Goal: Task Accomplishment & Management: Use online tool/utility

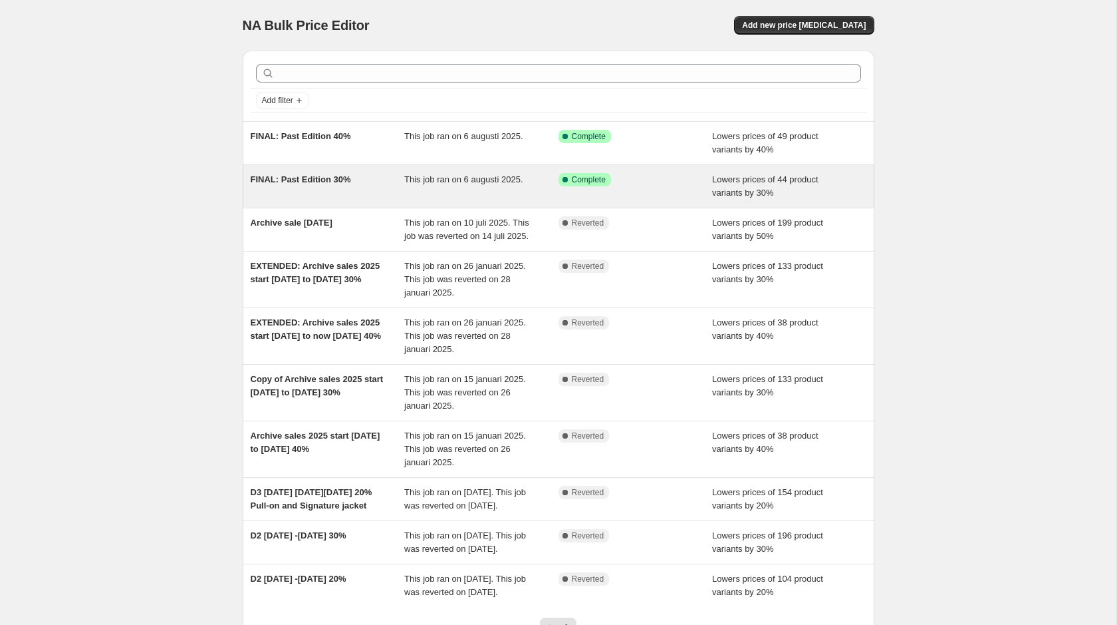
click at [408, 186] on div "This job ran on 6 augusti 2025." at bounding box center [481, 186] width 154 height 27
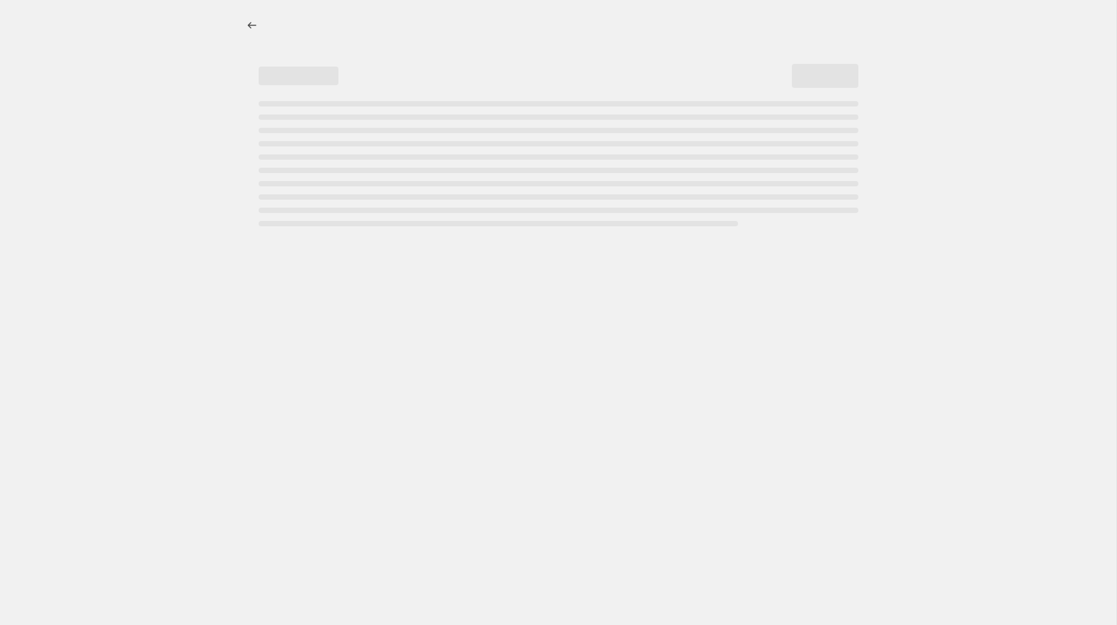
select select "percentage"
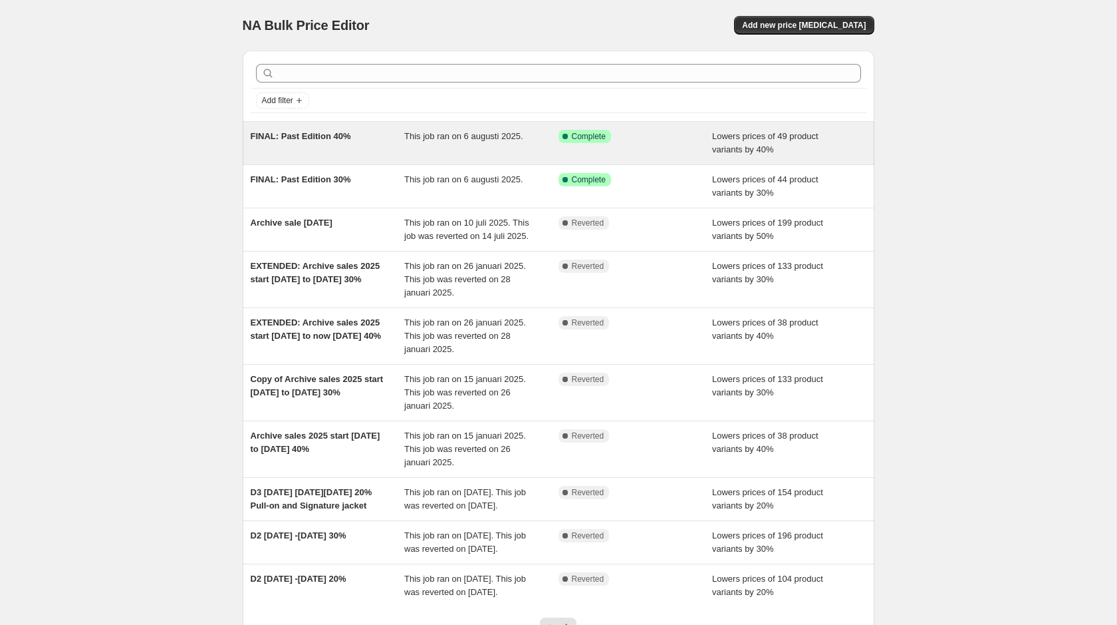
click at [312, 140] on span "FINAL: Past Edition 40%" at bounding box center [301, 136] width 100 height 10
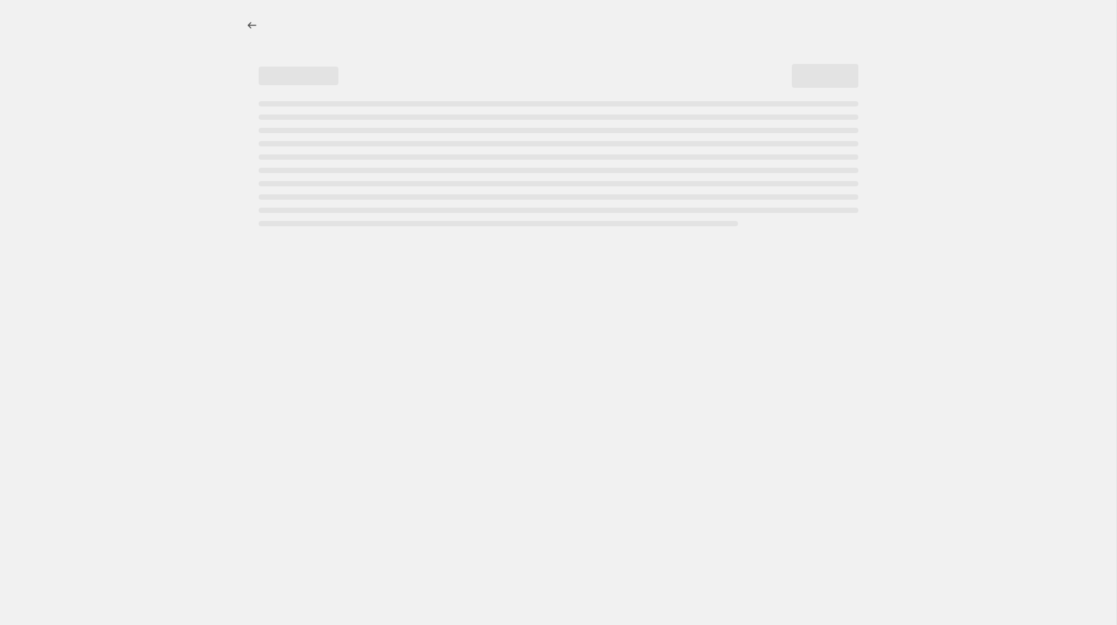
select select "percentage"
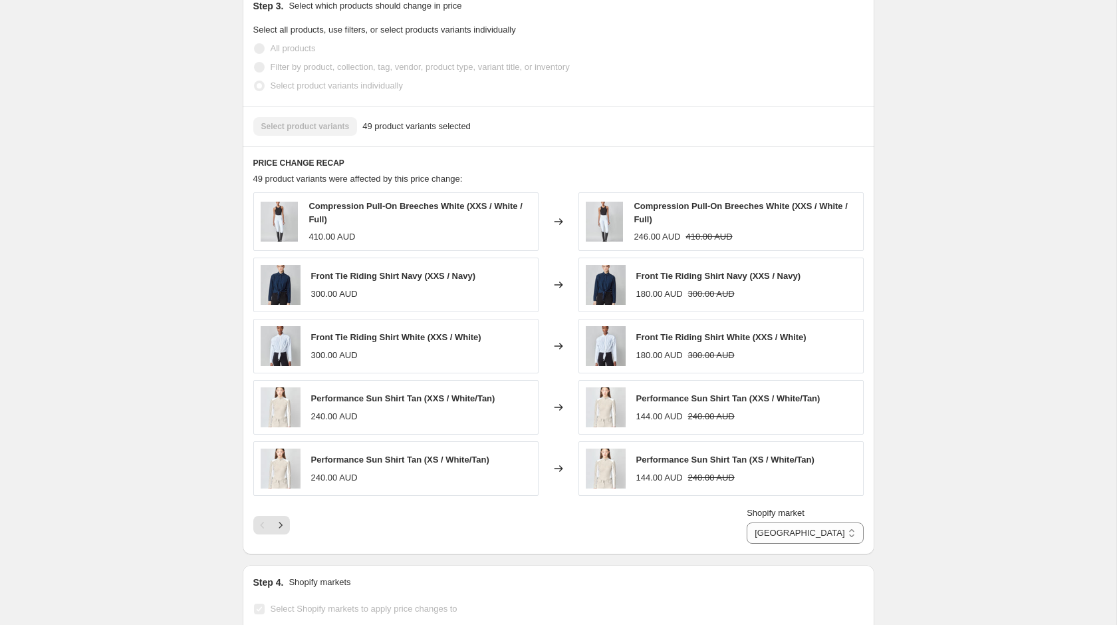
scroll to position [863, 0]
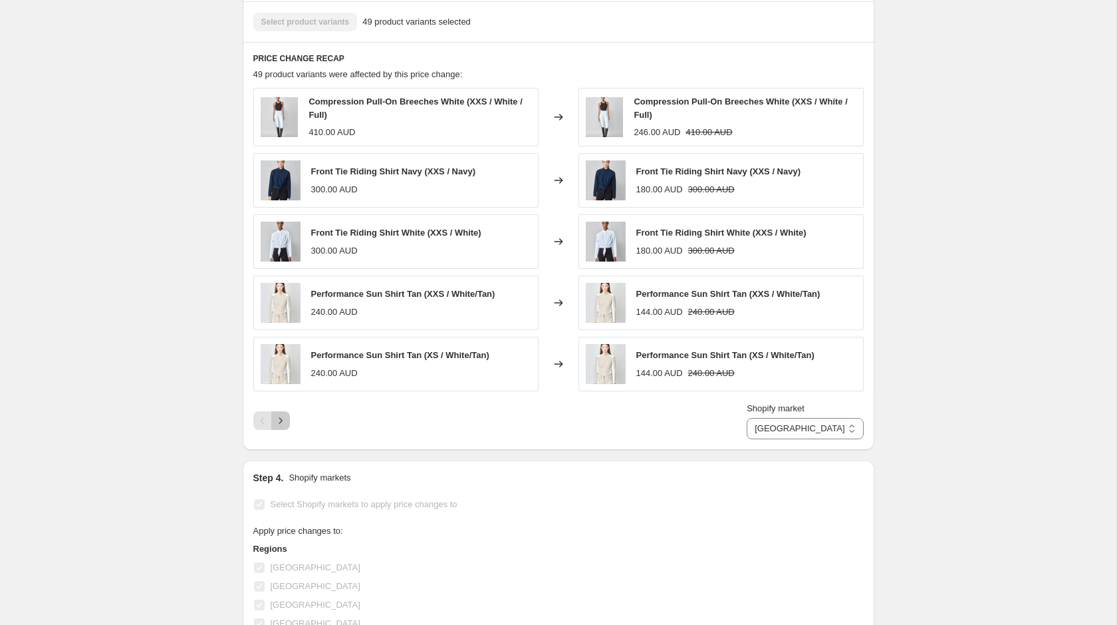
click at [283, 416] on icon "Next" at bounding box center [280, 420] width 13 height 13
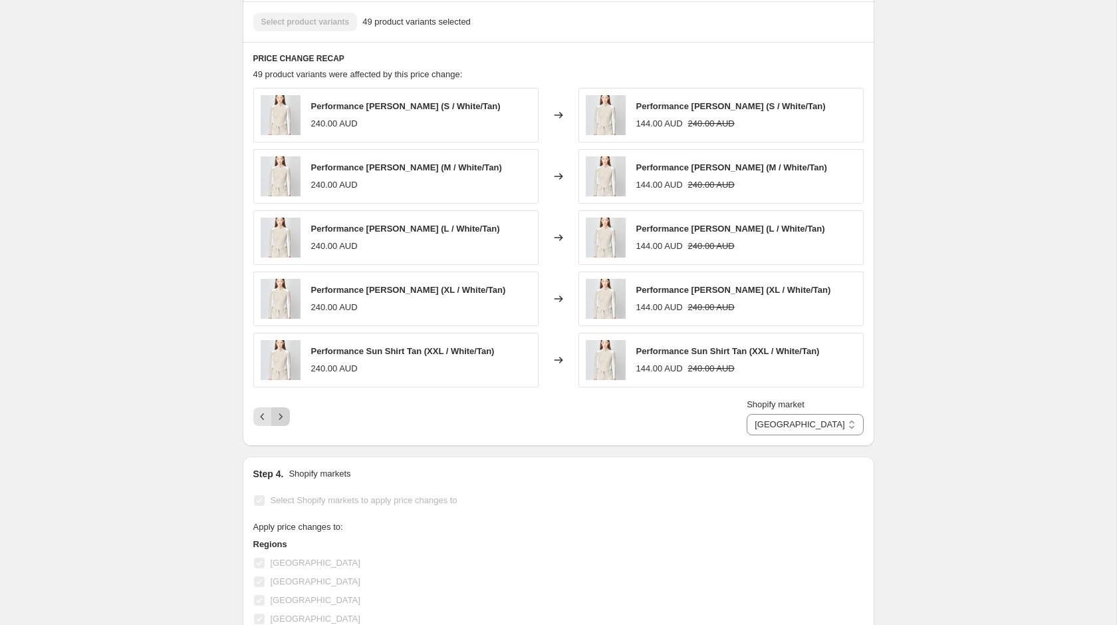
click at [279, 413] on icon "Next" at bounding box center [280, 416] width 3 height 6
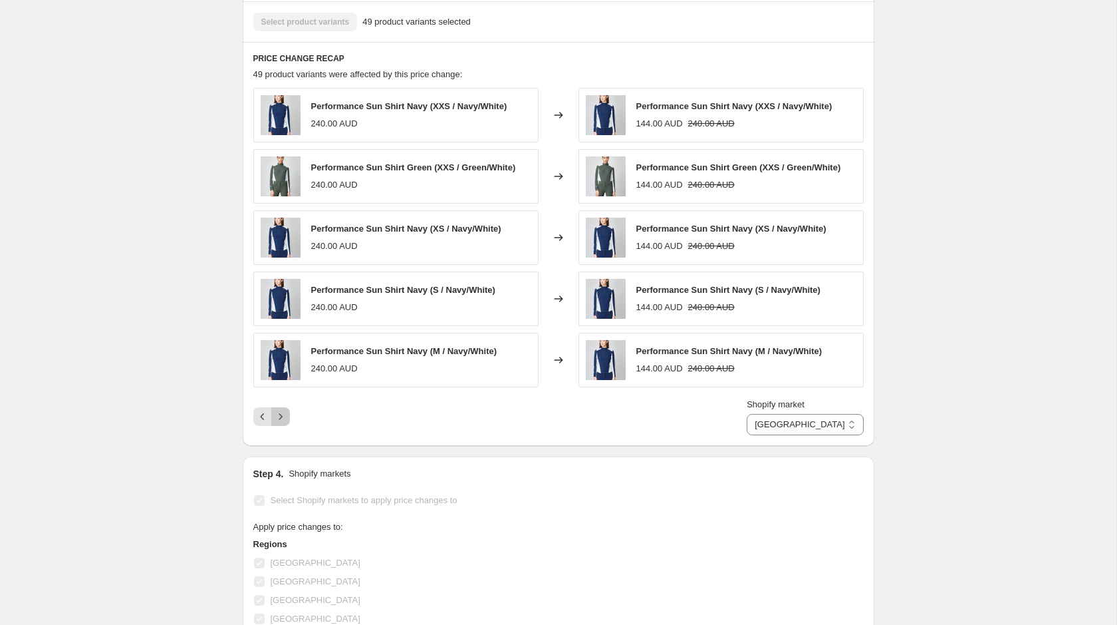
click at [279, 413] on icon "Next" at bounding box center [280, 416] width 3 height 6
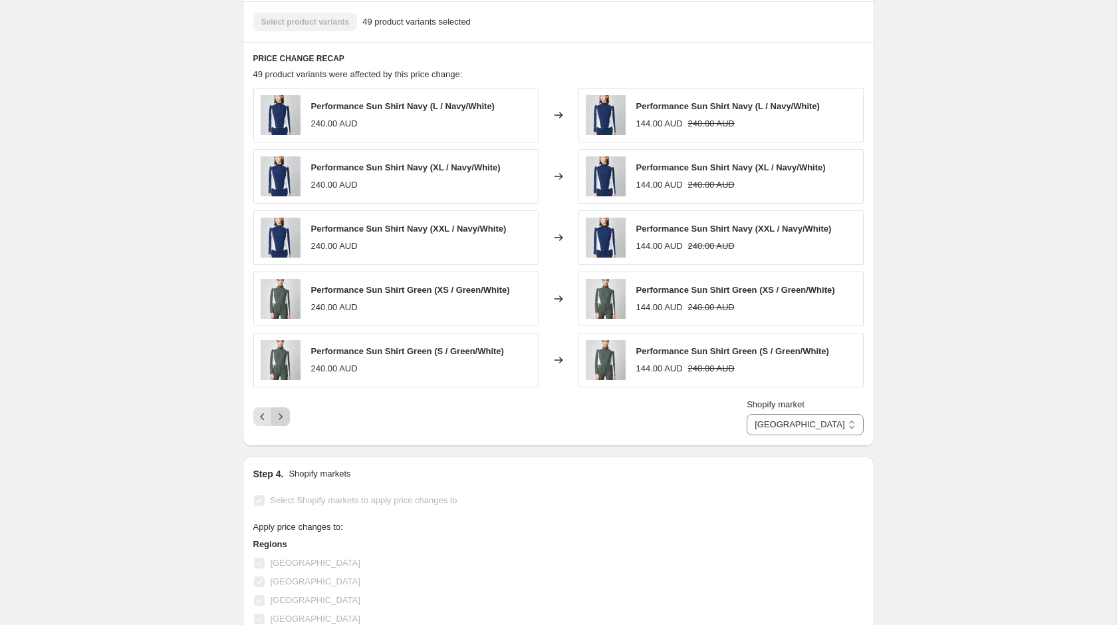
click at [279, 413] on icon "Next" at bounding box center [280, 416] width 3 height 6
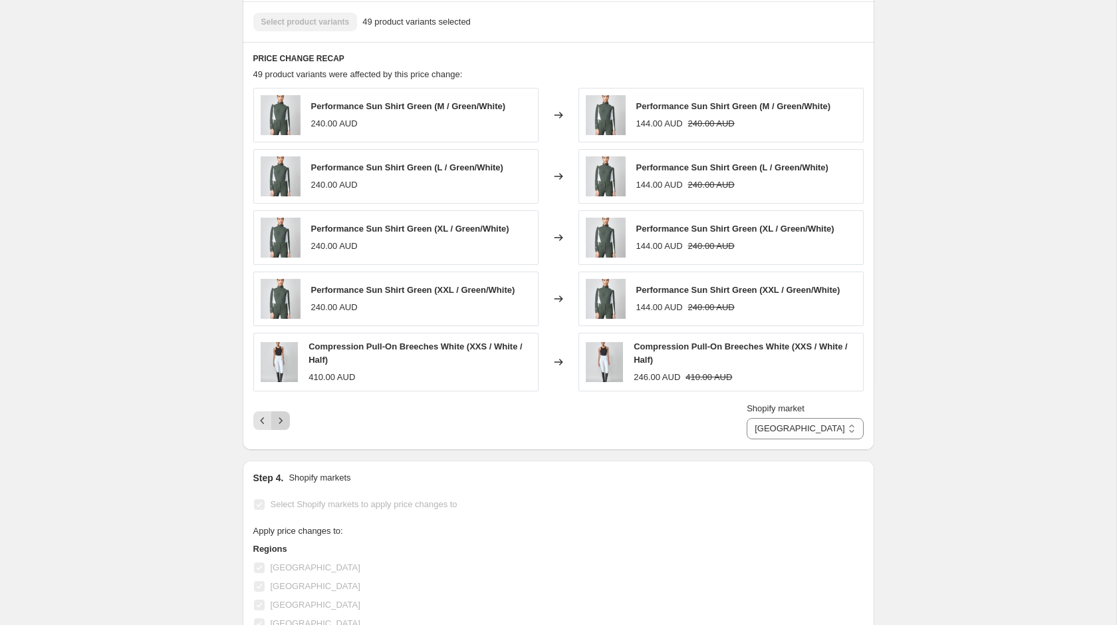
click at [279, 414] on icon "Next" at bounding box center [280, 420] width 13 height 13
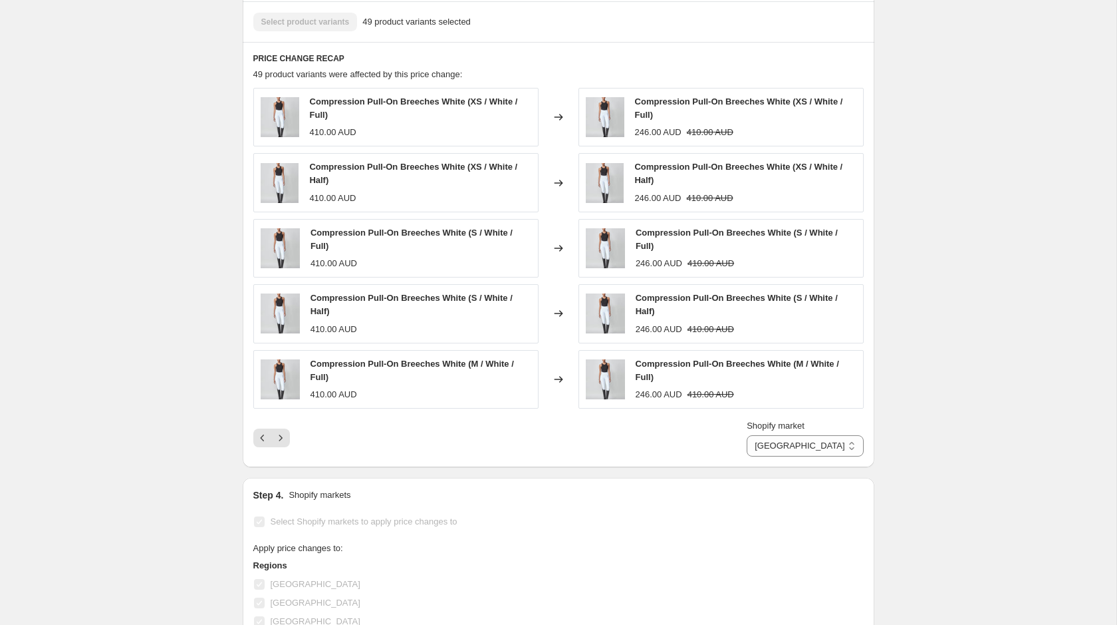
click at [279, 420] on div "Shopify market Australia Canada China Hong Kong Japan Multi-Currency EUR Multi-…" at bounding box center [558, 437] width 611 height 37
click at [281, 432] on icon "Next" at bounding box center [280, 437] width 13 height 13
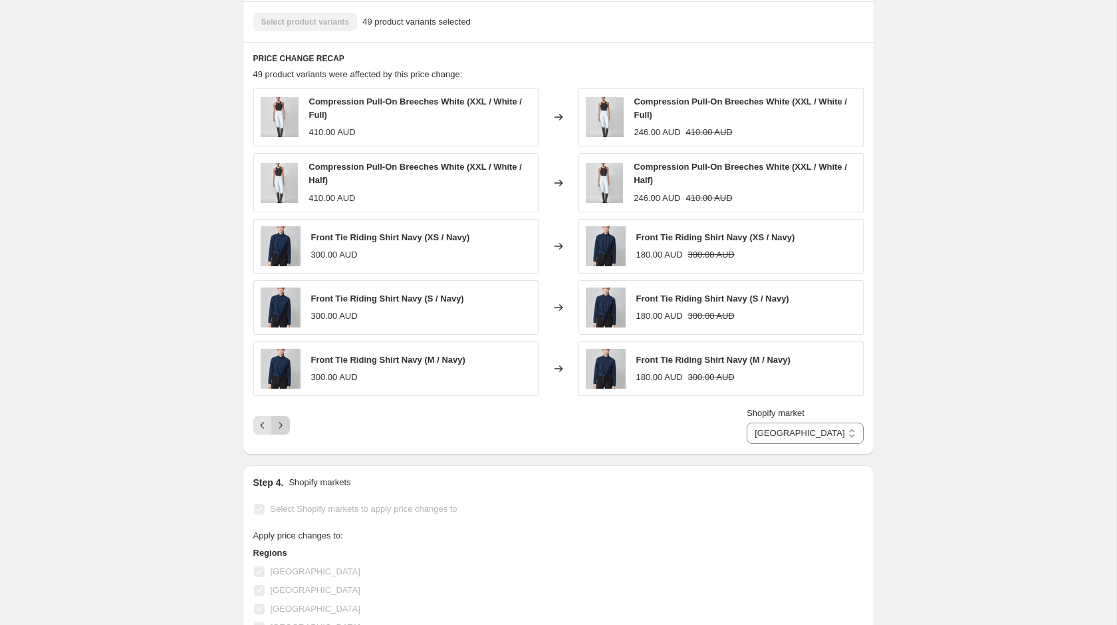
click at [279, 418] on icon "Next" at bounding box center [280, 424] width 13 height 13
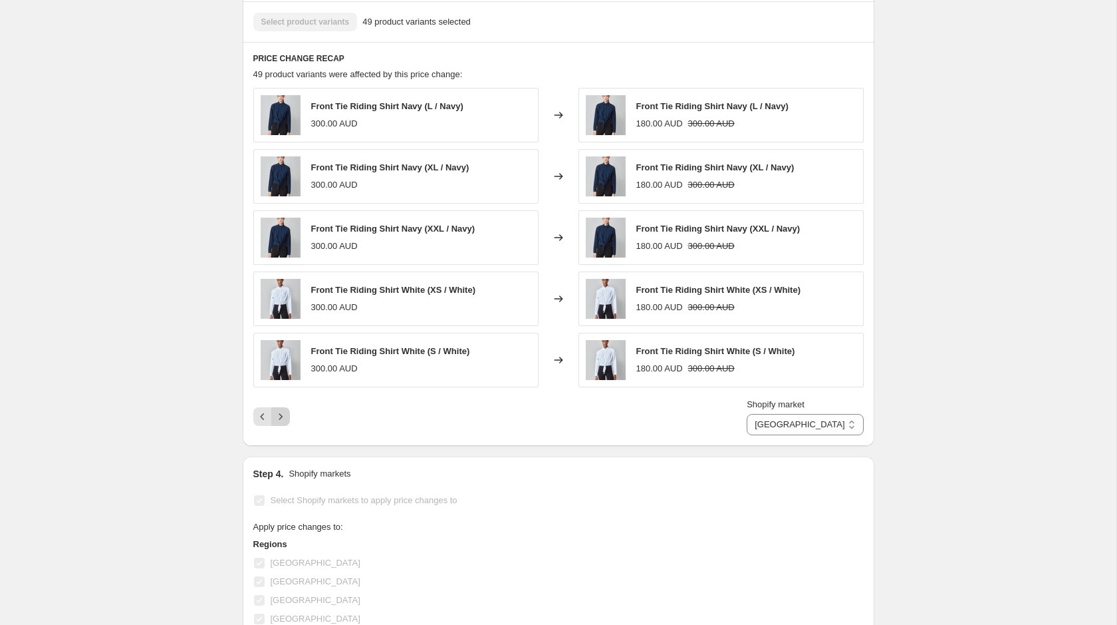
click at [279, 416] on icon "Next" at bounding box center [280, 416] width 13 height 13
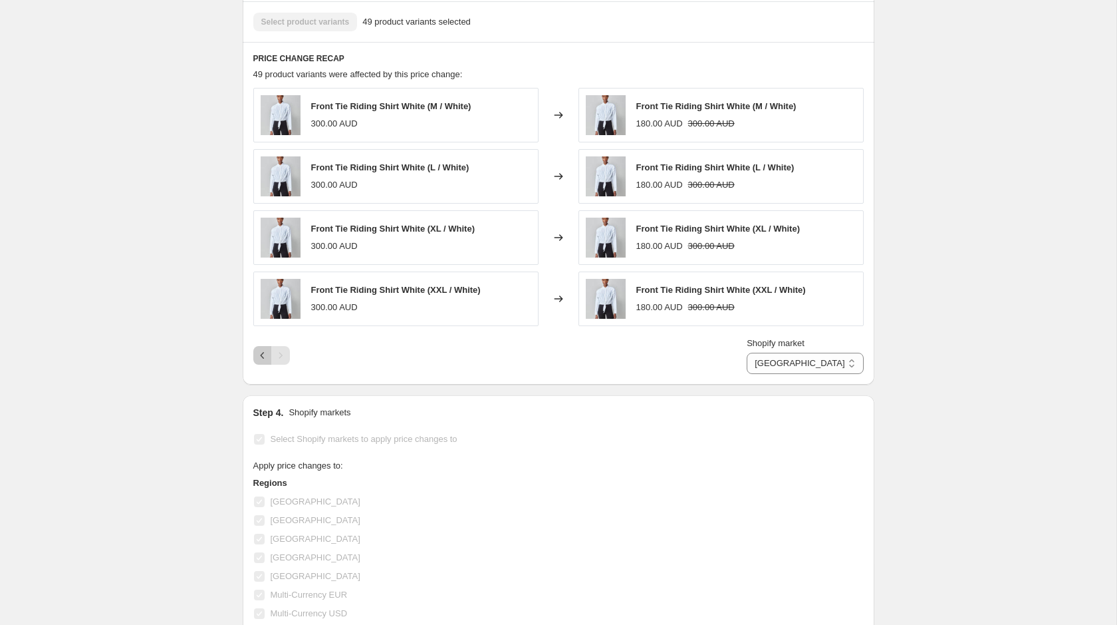
click at [263, 349] on icon "Previous" at bounding box center [262, 355] width 13 height 13
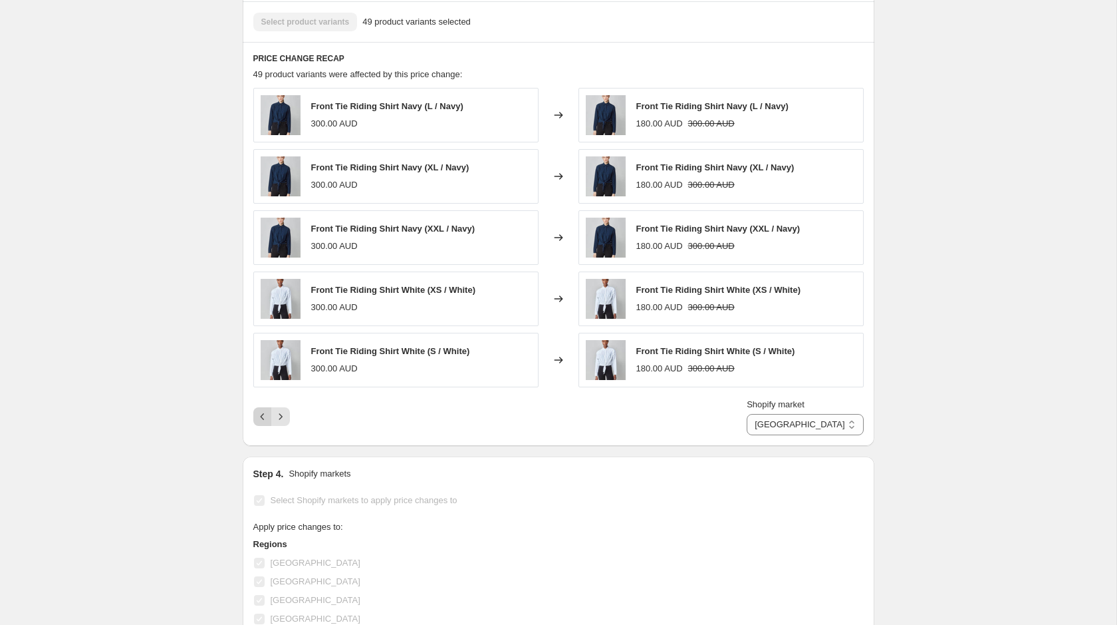
click at [257, 415] on icon "Previous" at bounding box center [262, 416] width 13 height 13
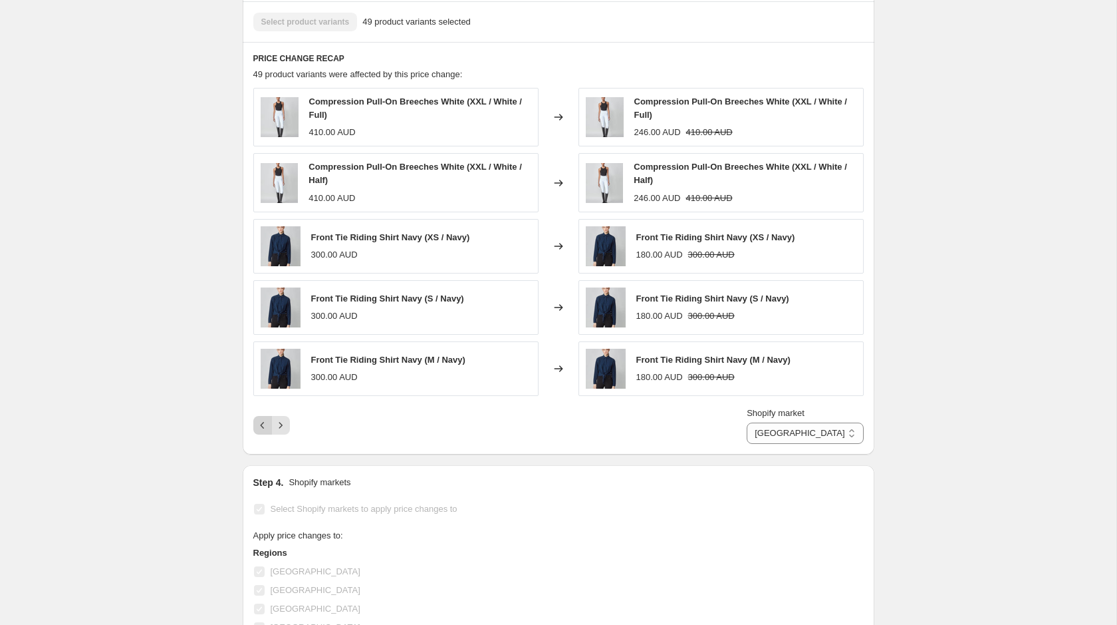
click at [259, 418] on icon "Previous" at bounding box center [262, 424] width 13 height 13
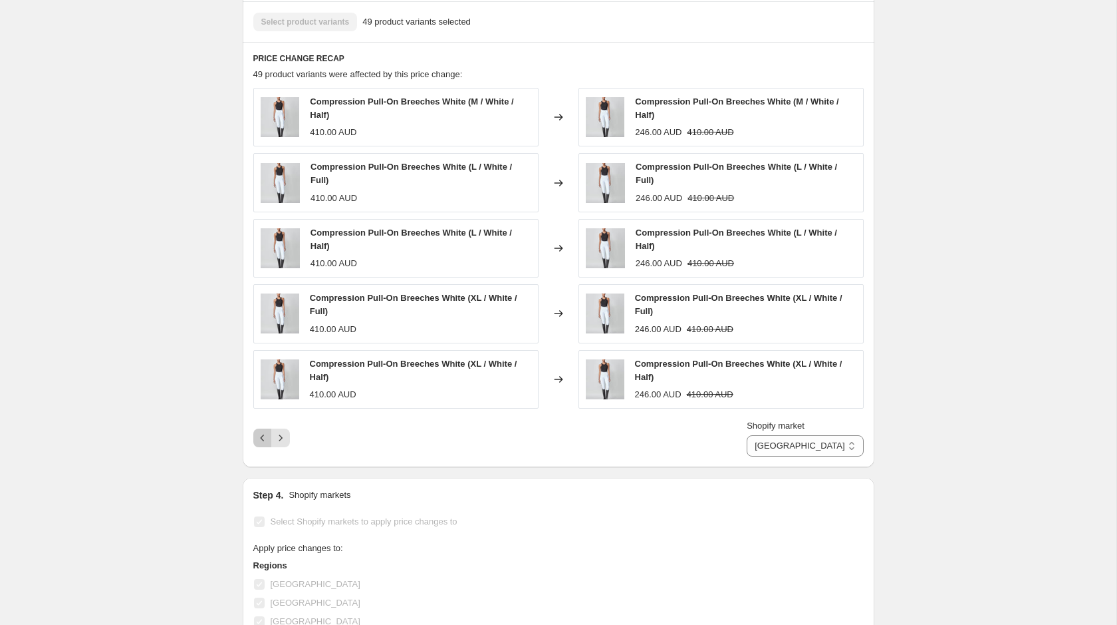
click at [261, 431] on icon "Previous" at bounding box center [262, 437] width 13 height 13
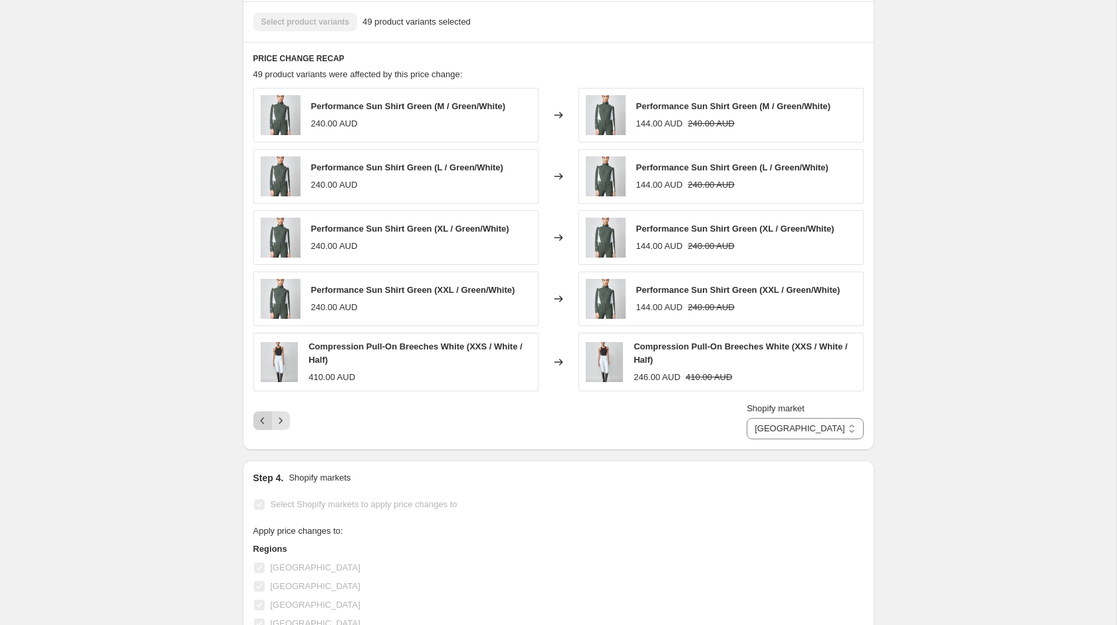
click at [263, 416] on icon "Previous" at bounding box center [262, 420] width 13 height 13
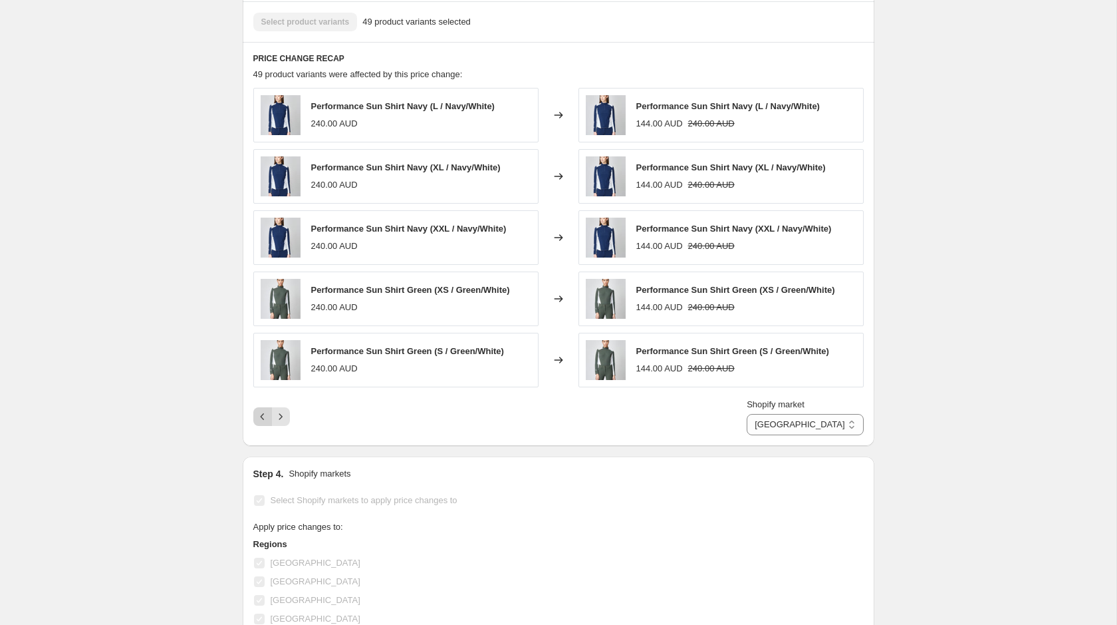
click at [263, 416] on icon "Previous" at bounding box center [262, 416] width 13 height 13
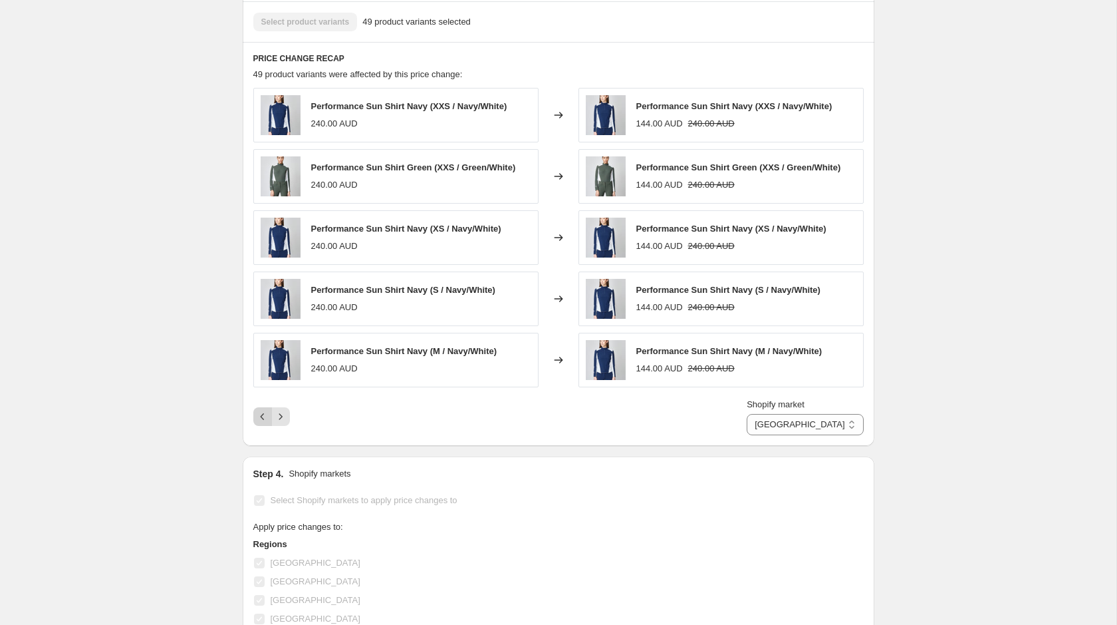
click at [263, 416] on icon "Previous" at bounding box center [262, 416] width 13 height 13
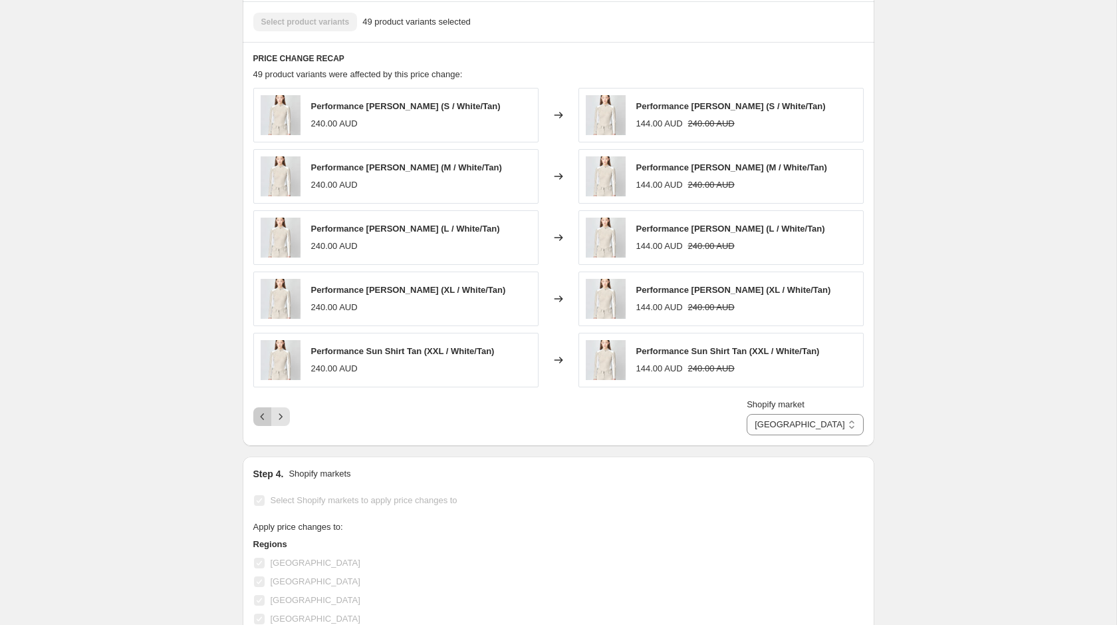
click at [263, 416] on icon "Previous" at bounding box center [262, 416] width 13 height 13
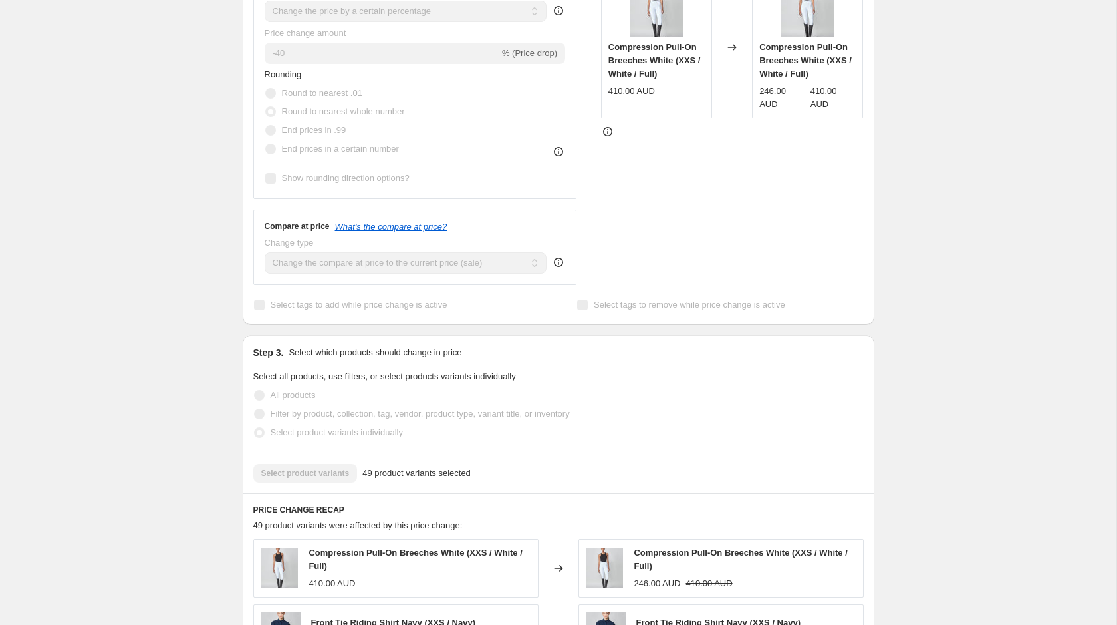
scroll to position [0, 0]
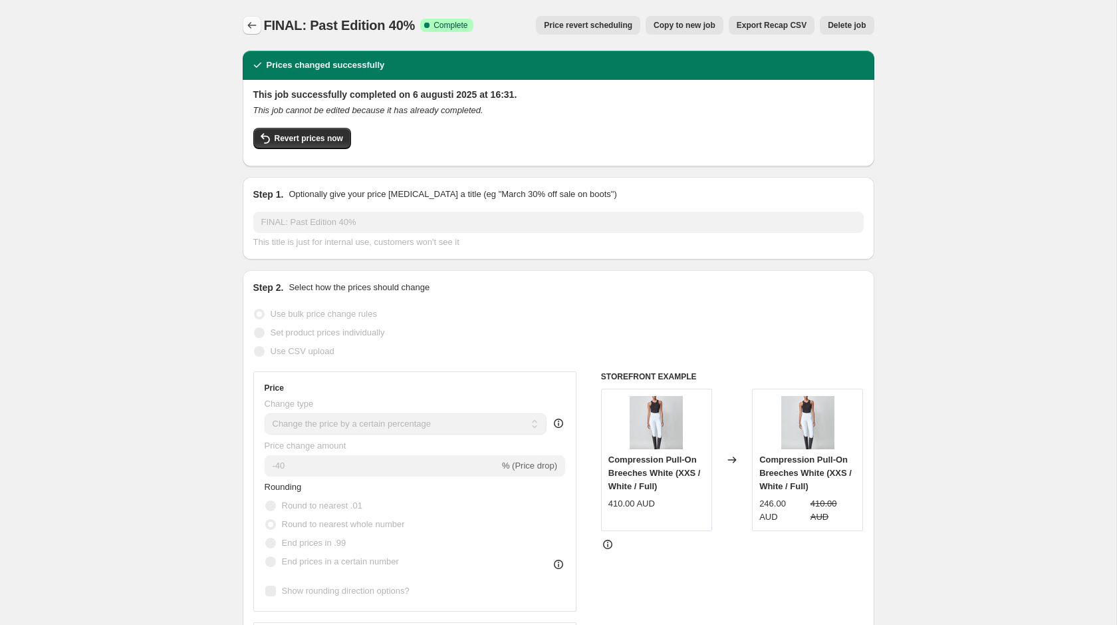
click at [249, 27] on icon "Price change jobs" at bounding box center [251, 25] width 9 height 7
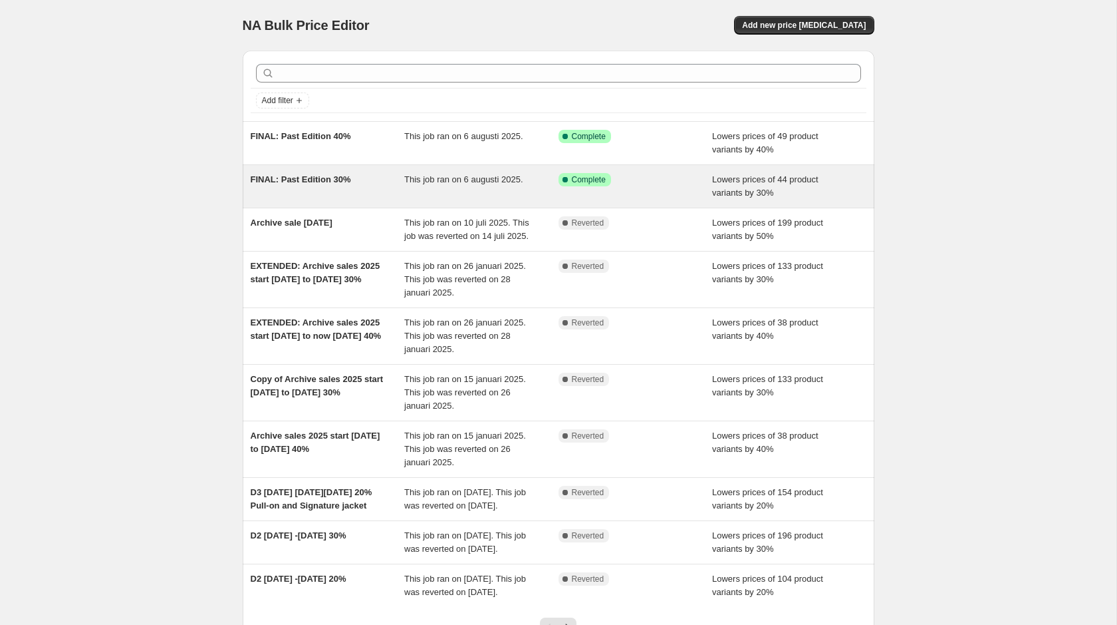
click at [368, 188] on div "FINAL: Past Edition 30%" at bounding box center [328, 186] width 154 height 27
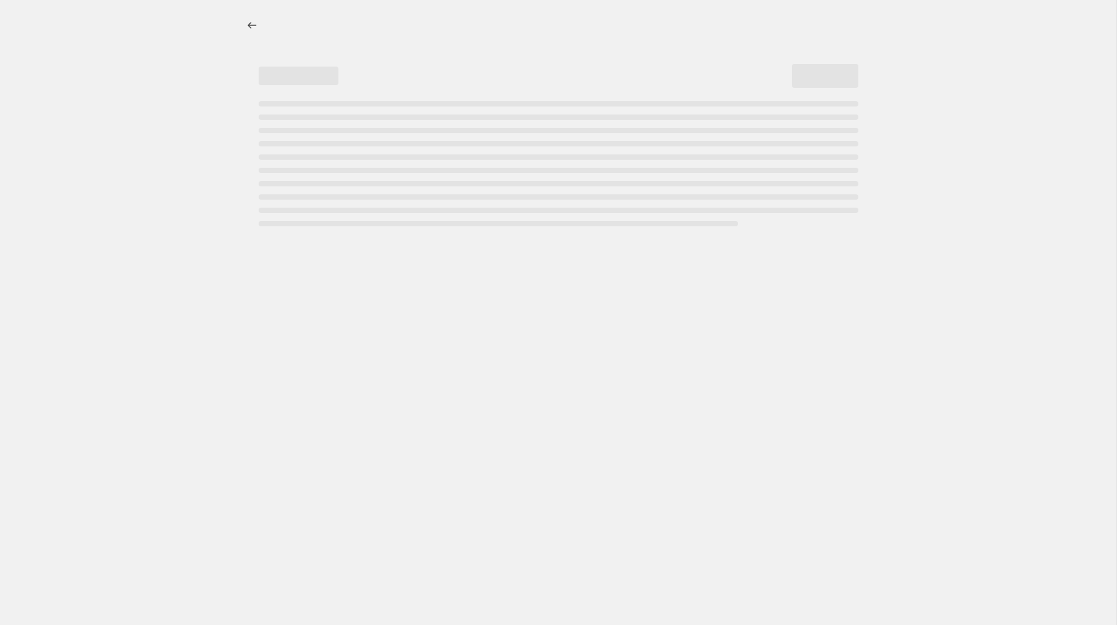
select select "percentage"
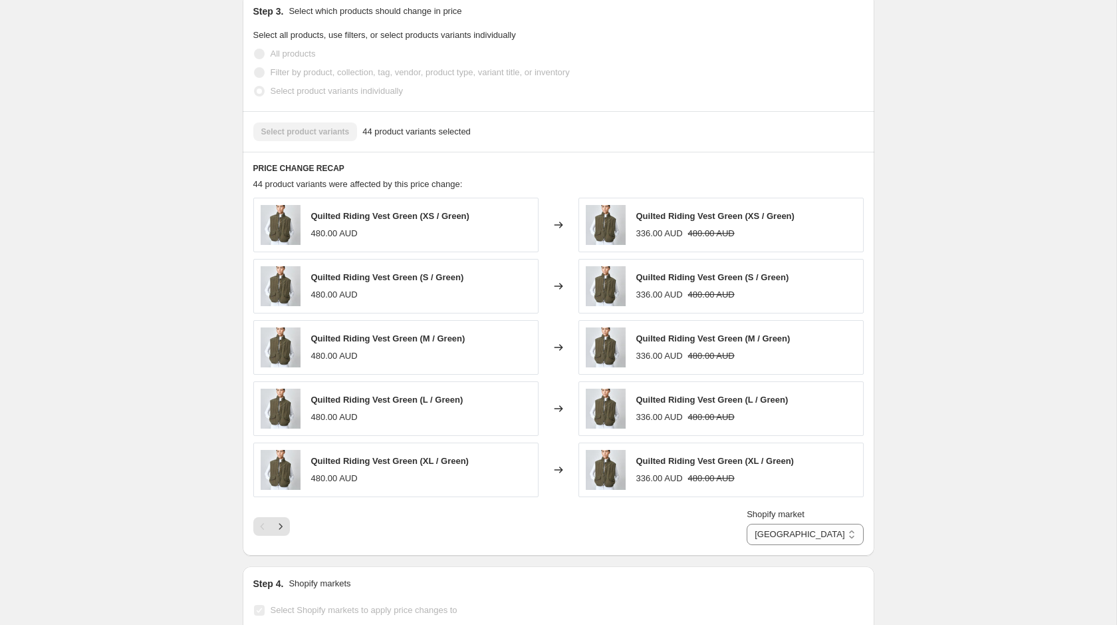
scroll to position [754, 0]
click at [277, 527] on icon "Next" at bounding box center [280, 525] width 13 height 13
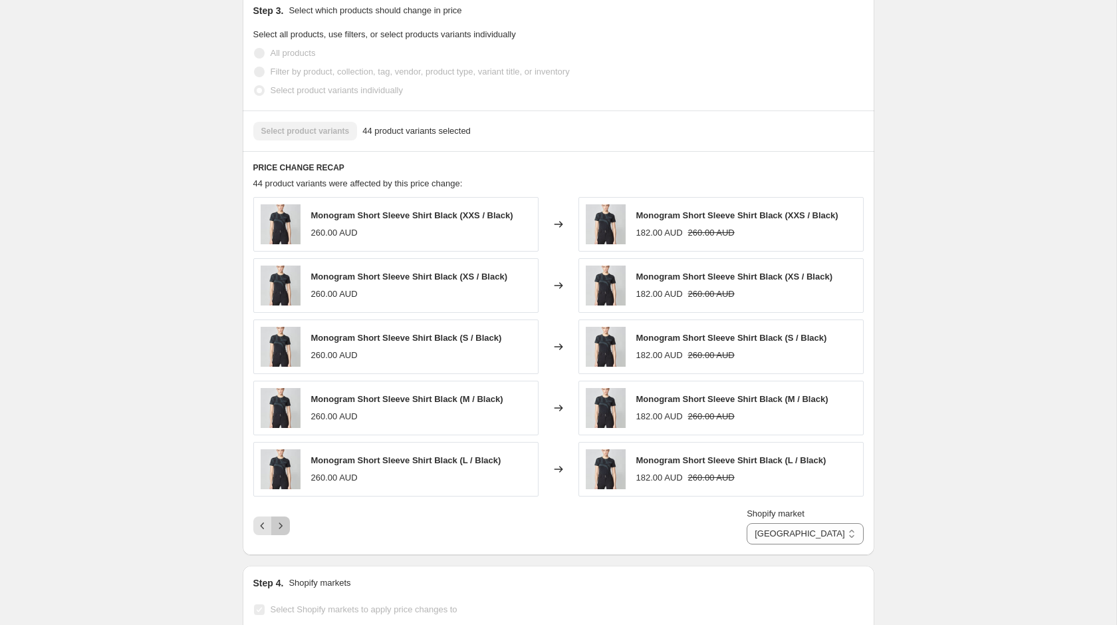
click at [277, 527] on icon "Next" at bounding box center [280, 525] width 13 height 13
click at [280, 525] on icon "Next" at bounding box center [280, 525] width 13 height 13
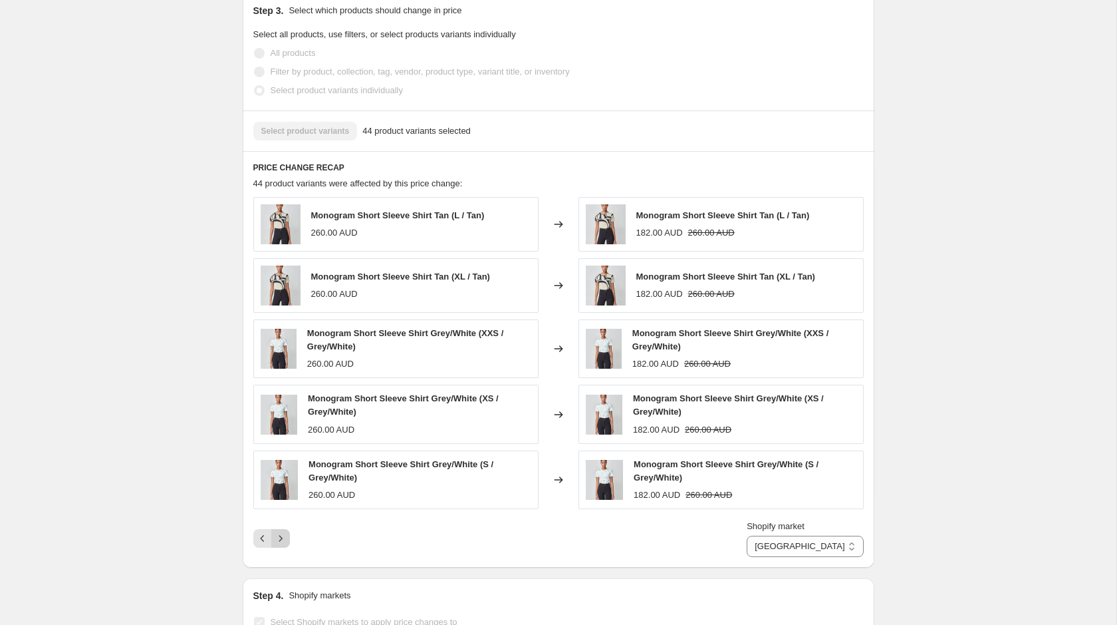
click at [280, 529] on button "Next" at bounding box center [280, 538] width 19 height 19
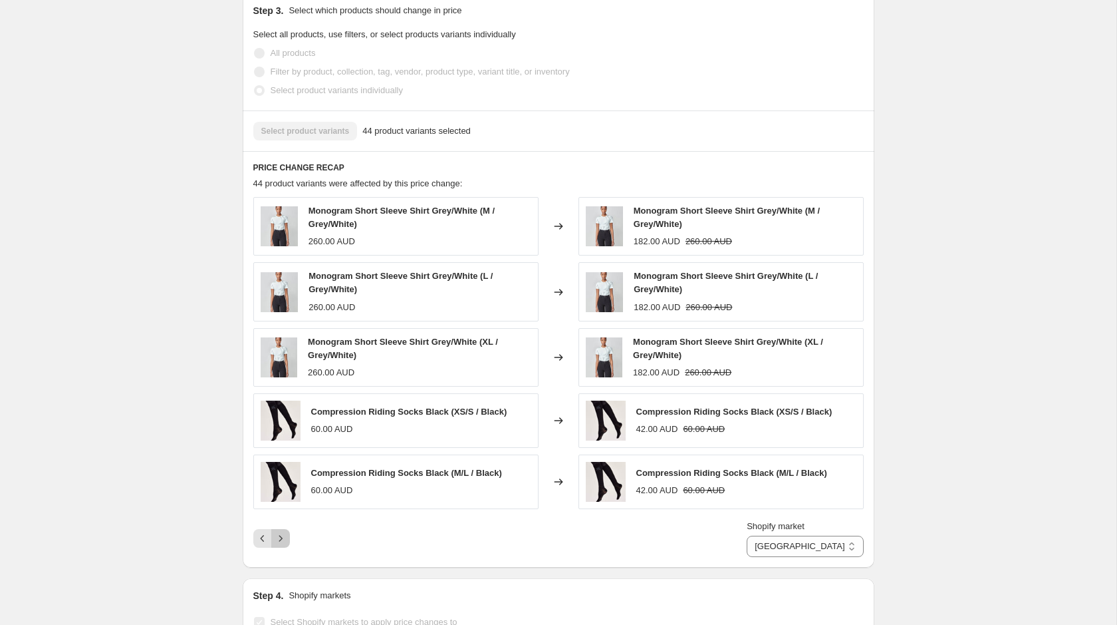
click at [280, 529] on button "Next" at bounding box center [280, 538] width 19 height 19
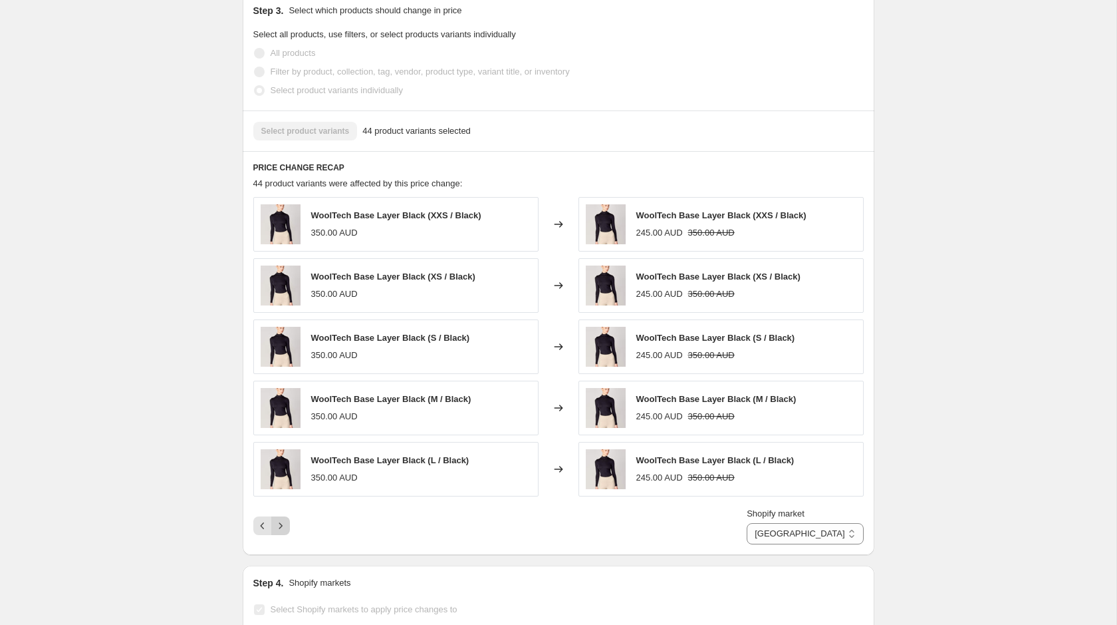
click at [280, 525] on icon "Next" at bounding box center [280, 525] width 13 height 13
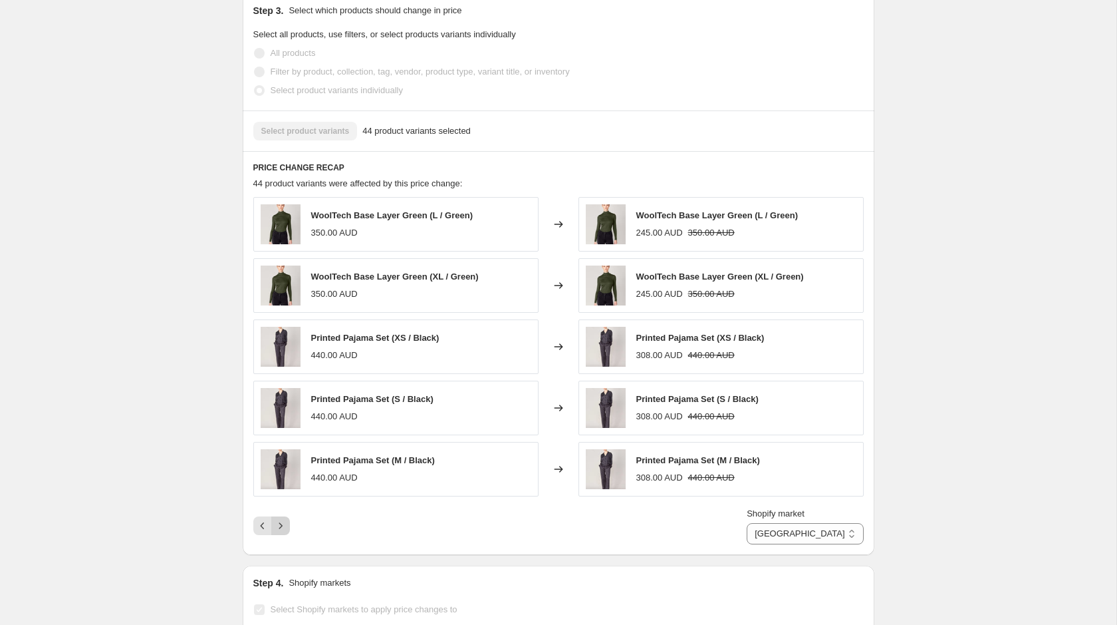
click at [280, 525] on icon "Next" at bounding box center [280, 525] width 13 height 13
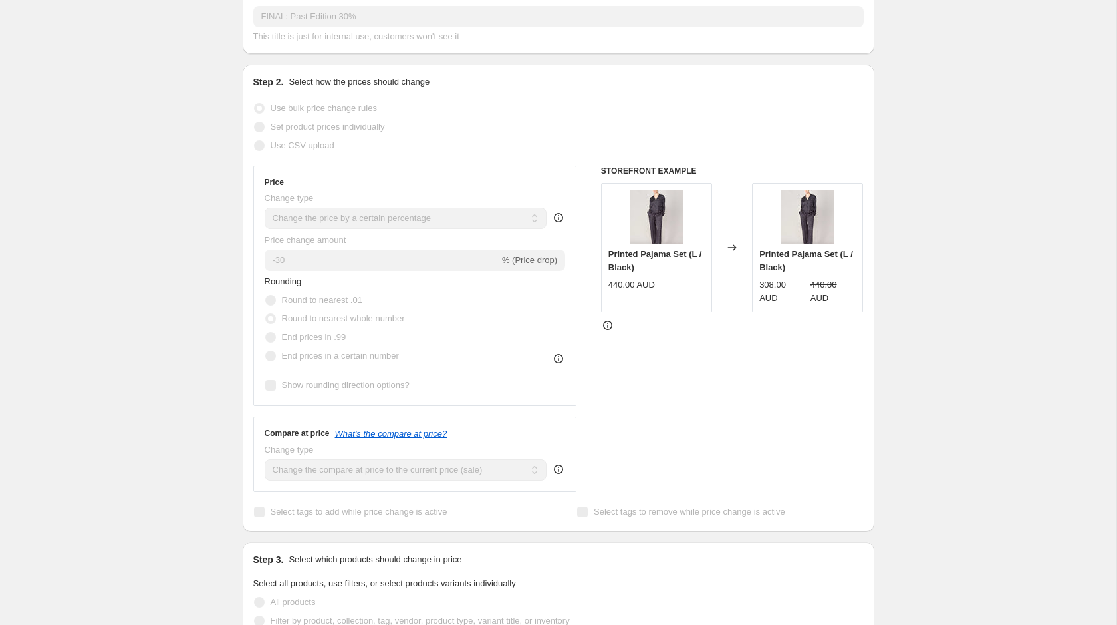
scroll to position [0, 0]
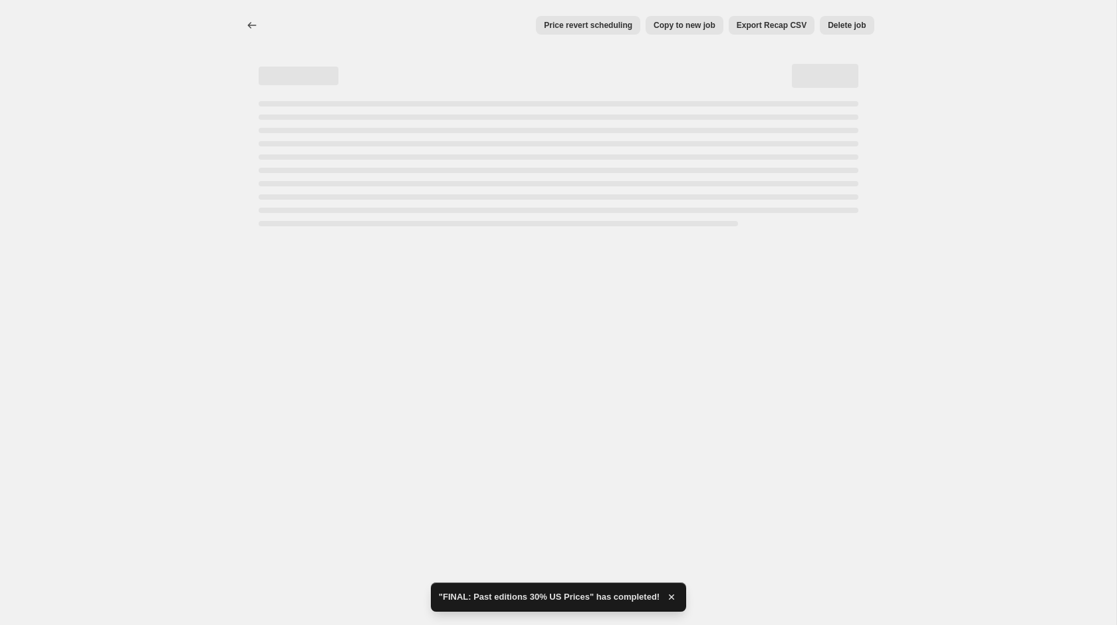
select select "percentage"
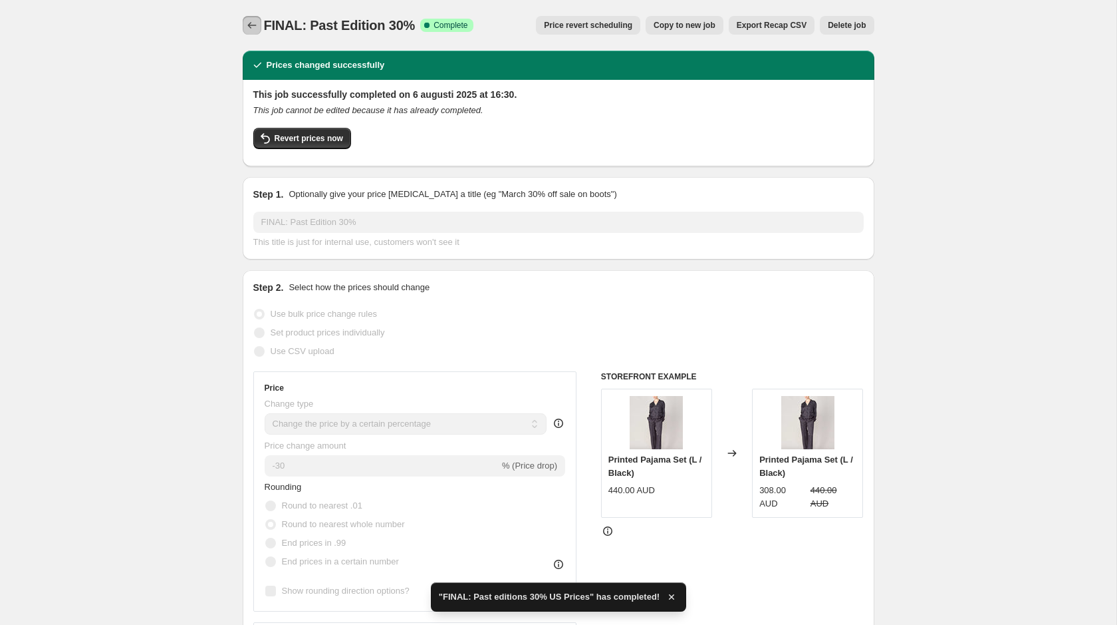
click at [255, 19] on button "Price change jobs" at bounding box center [252, 25] width 19 height 19
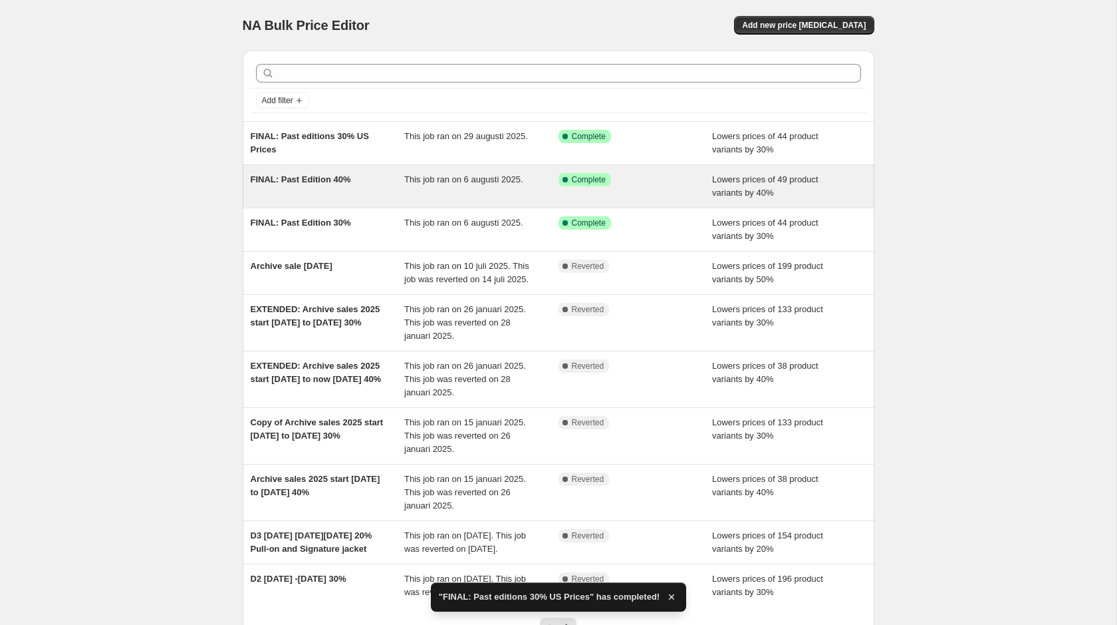
click at [294, 177] on span "FINAL: Past Edition 40%" at bounding box center [301, 179] width 100 height 10
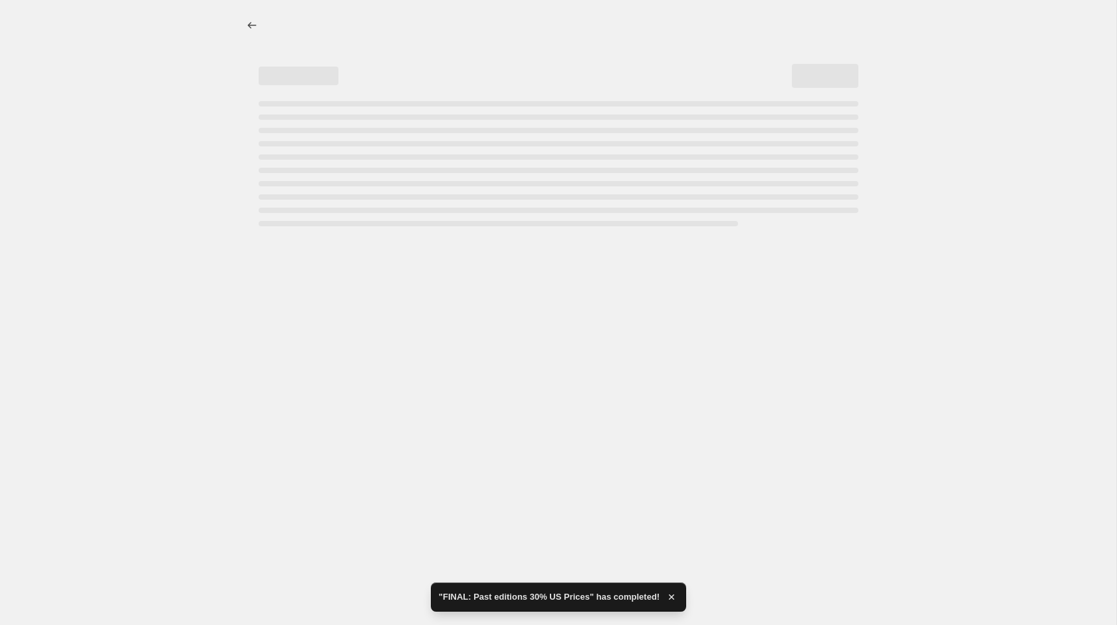
select select "percentage"
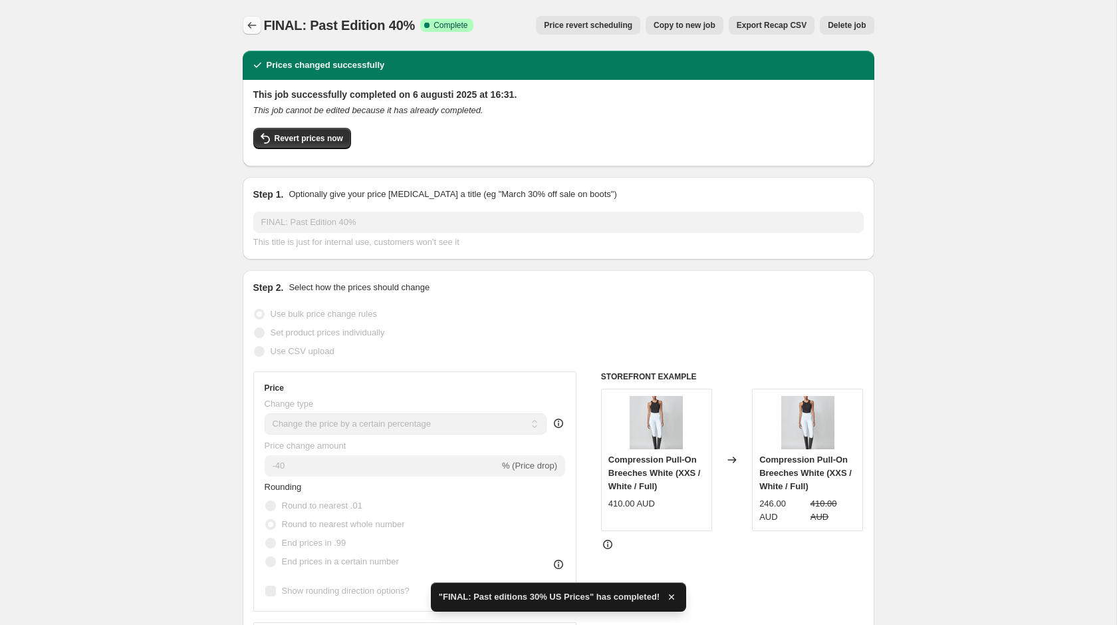
click at [256, 31] on icon "Price change jobs" at bounding box center [251, 25] width 13 height 13
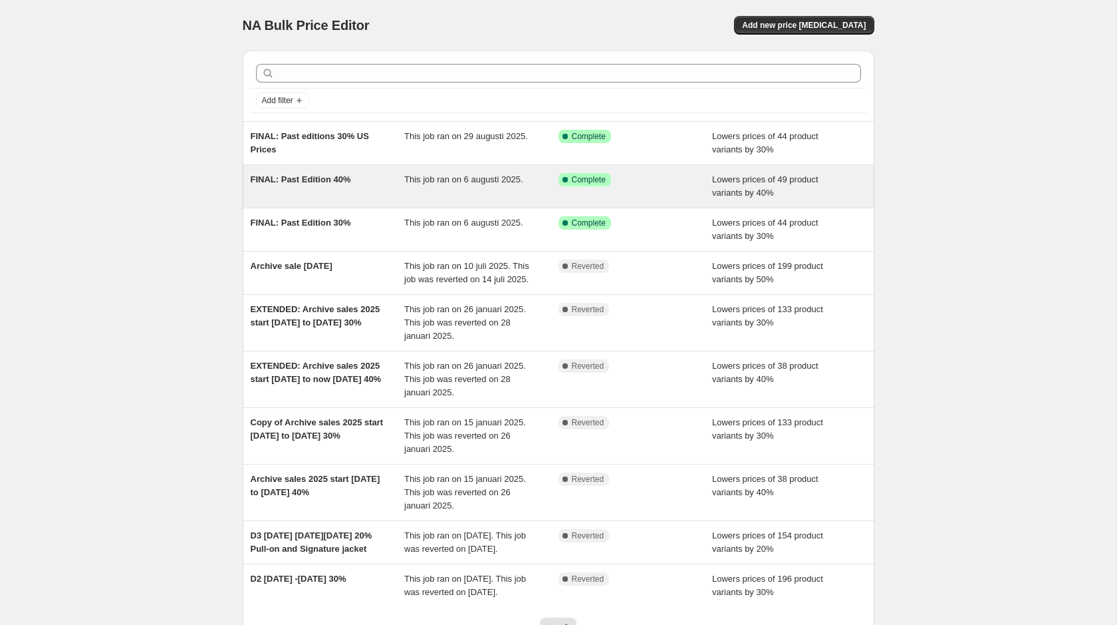
click at [329, 182] on span "FINAL: Past Edition 40%" at bounding box center [301, 179] width 100 height 10
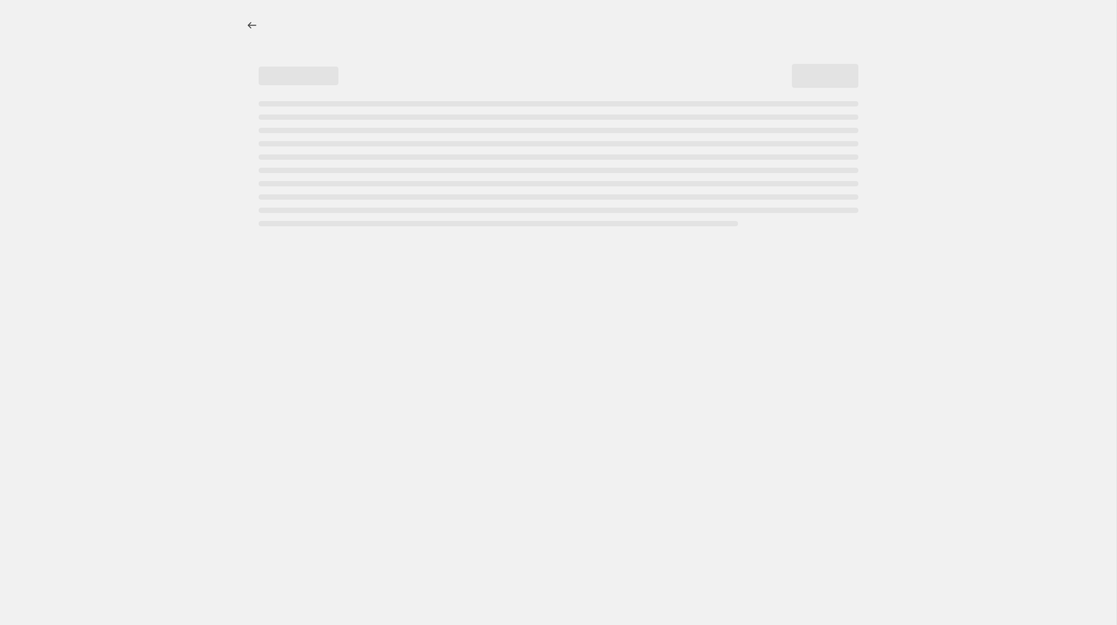
select select "percentage"
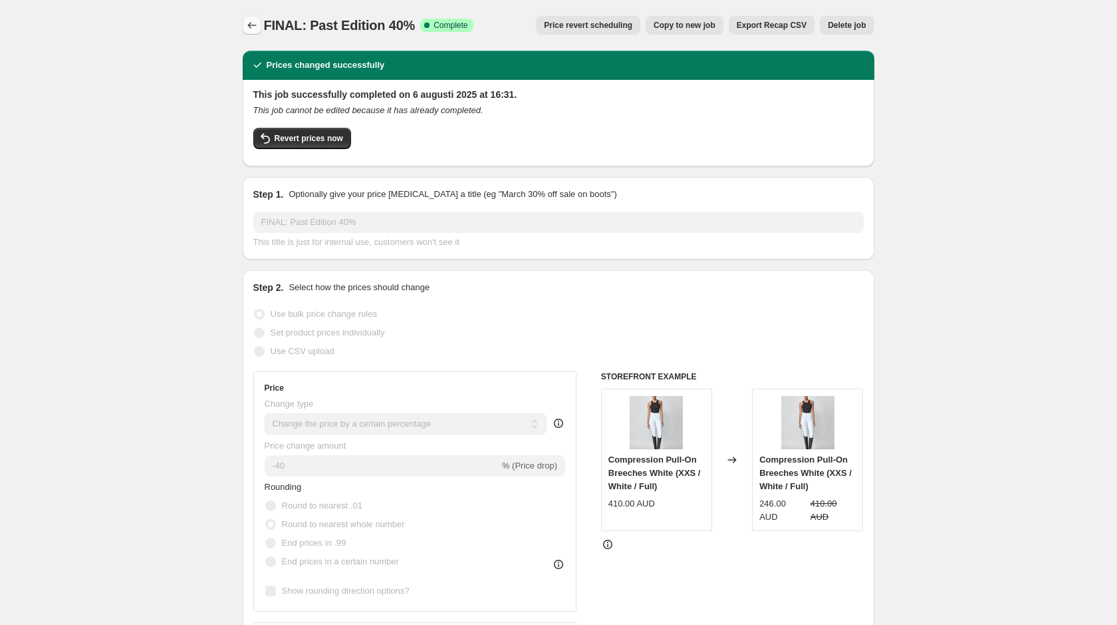
click at [247, 29] on icon "Price change jobs" at bounding box center [251, 25] width 13 height 13
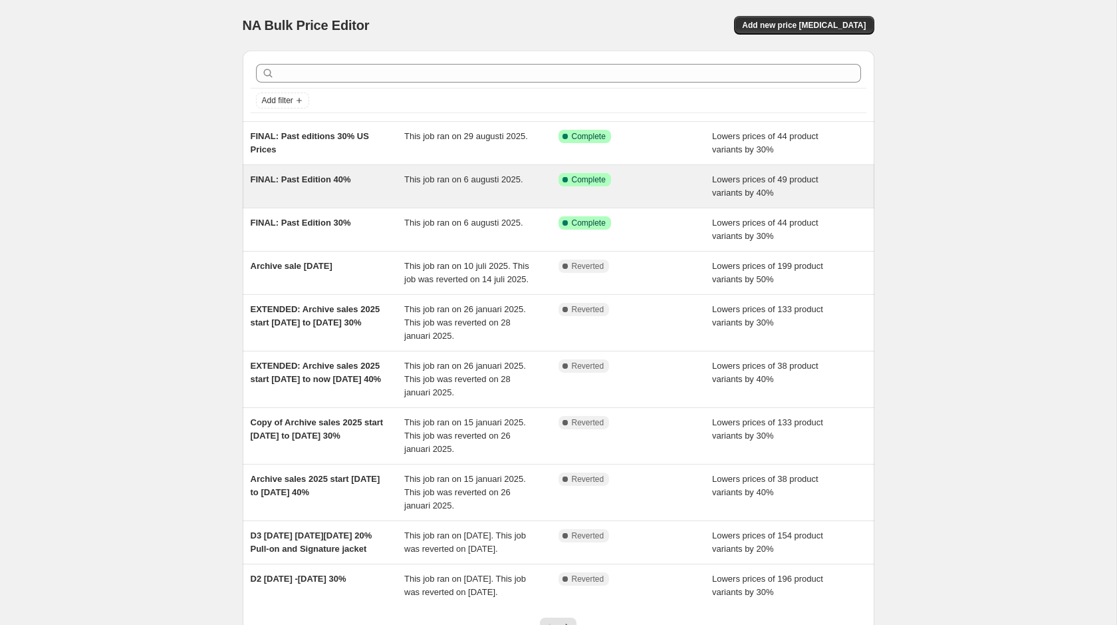
click at [309, 176] on span "FINAL: Past Edition 40%" at bounding box center [301, 179] width 100 height 10
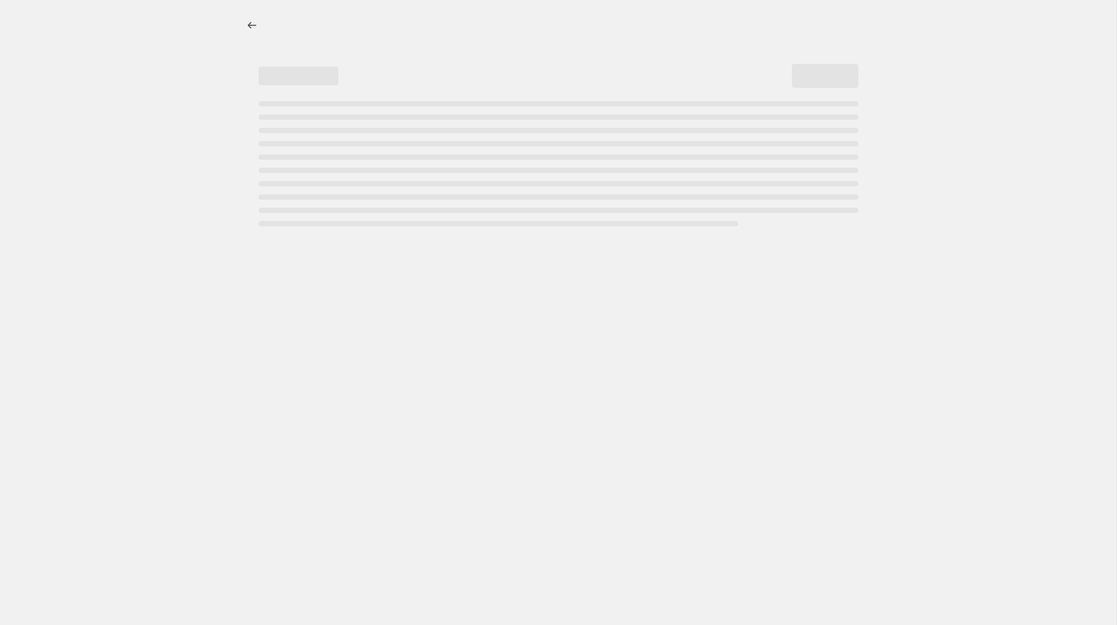
select select "percentage"
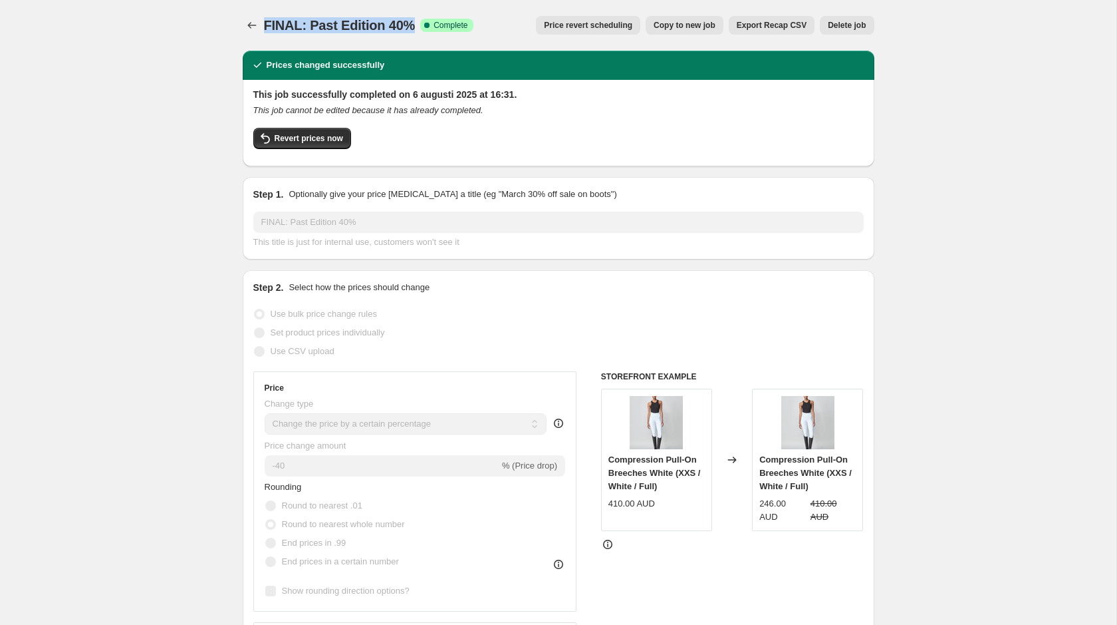
copy span "FINAL: Past Edition 40%"
drag, startPoint x: 413, startPoint y: 27, endPoint x: 261, endPoint y: 25, distance: 152.3
click at [261, 25] on div "FINAL: Past Edition 40% Success Complete Complete Price revert scheduling Copy …" at bounding box center [559, 25] width 632 height 19
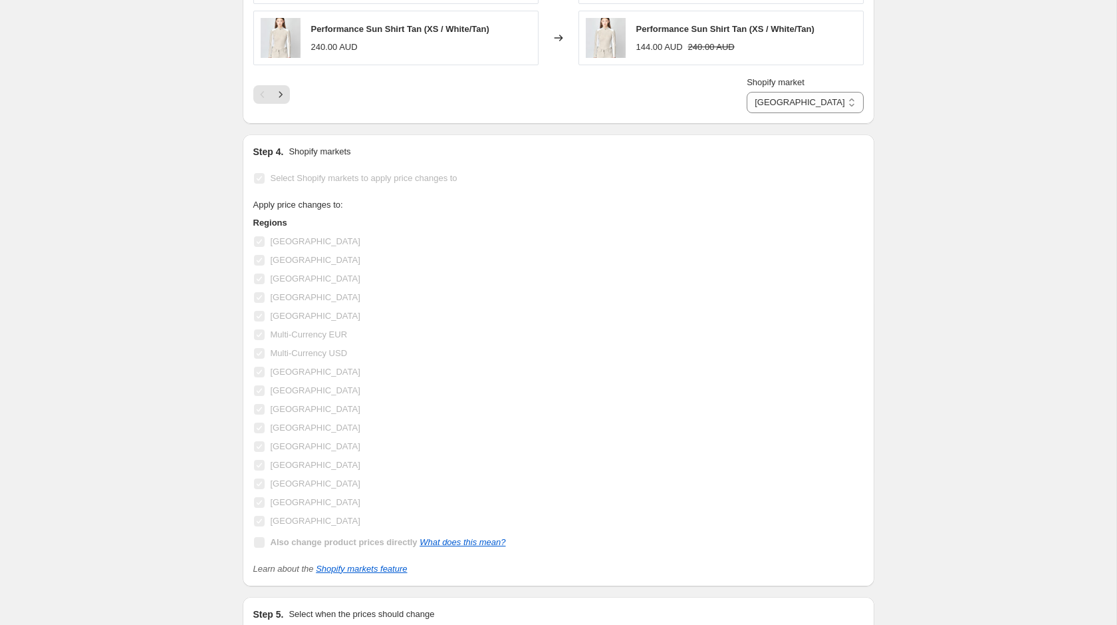
scroll to position [1193, 0]
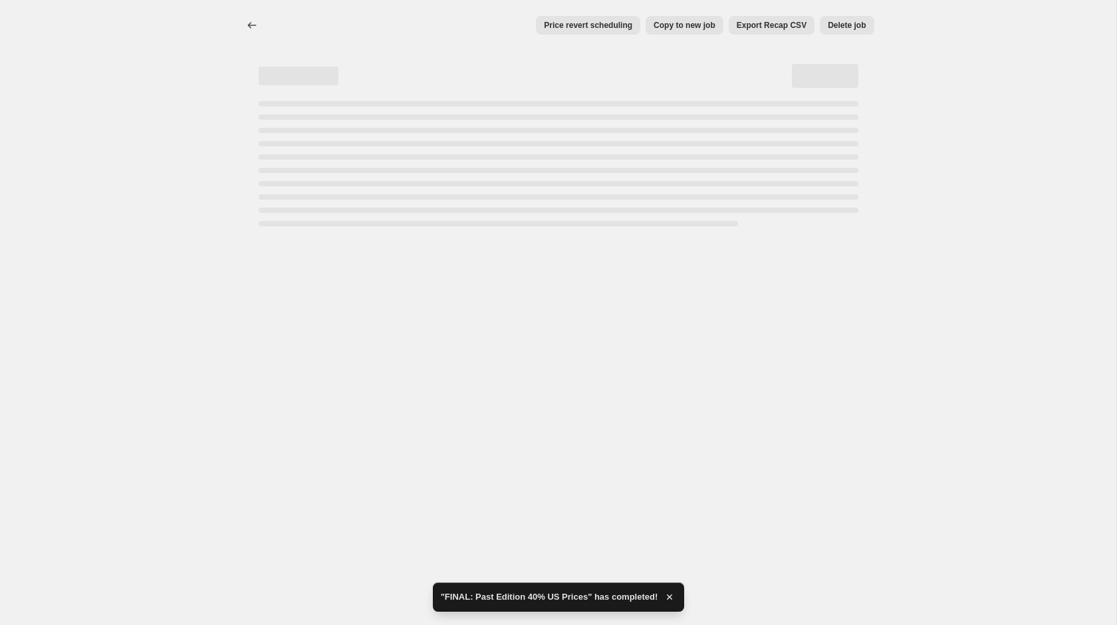
select select "percentage"
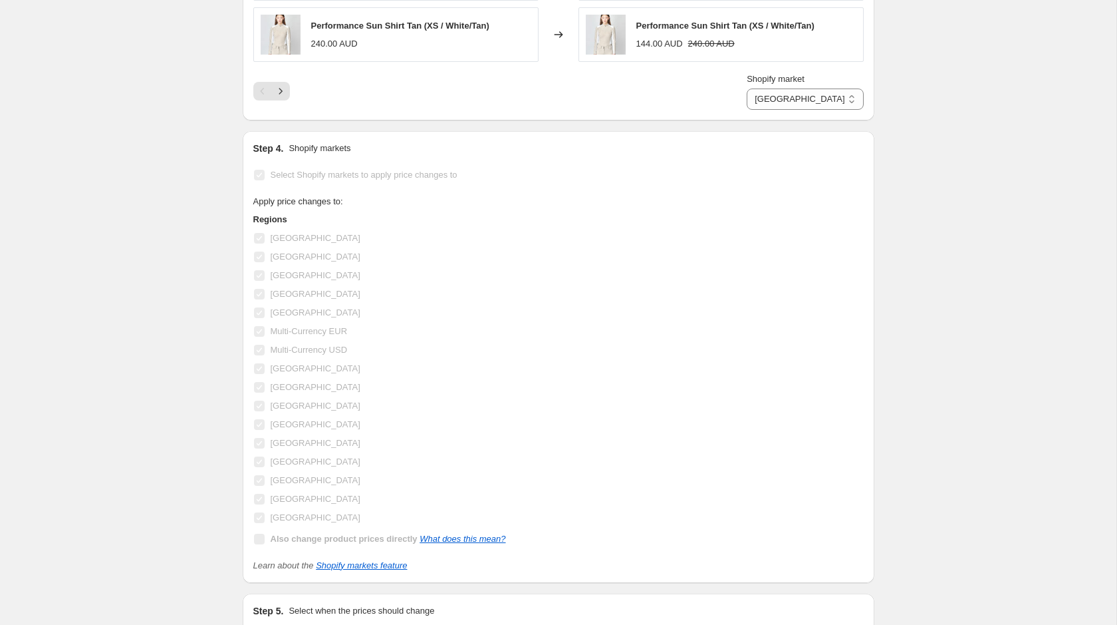
scroll to position [0, 0]
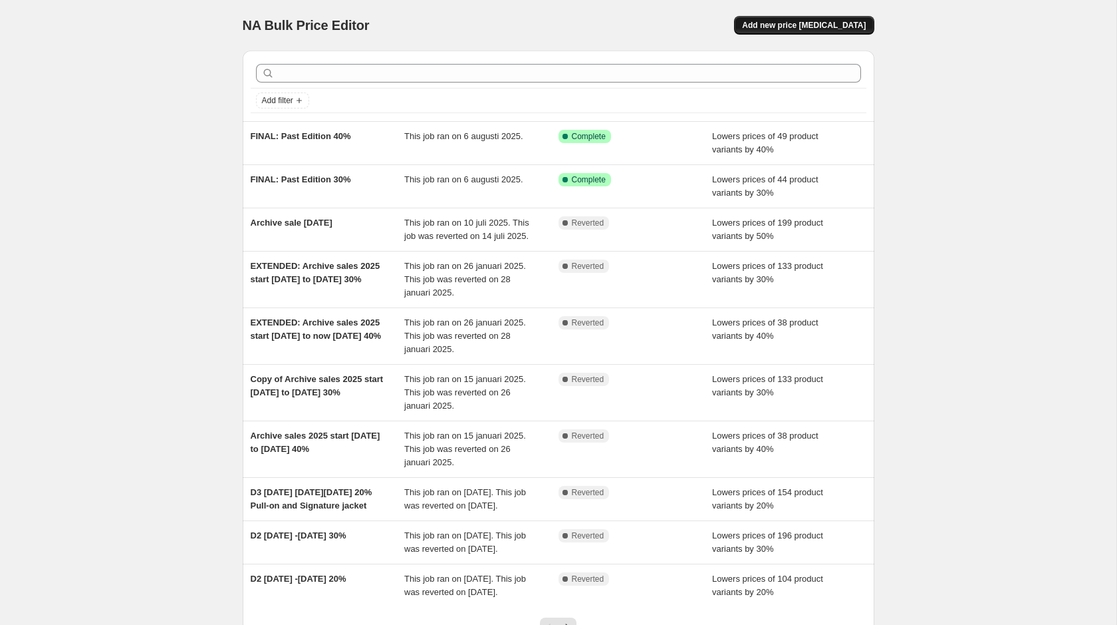
click at [838, 24] on span "Add new price [MEDICAL_DATA]" at bounding box center [804, 25] width 124 height 11
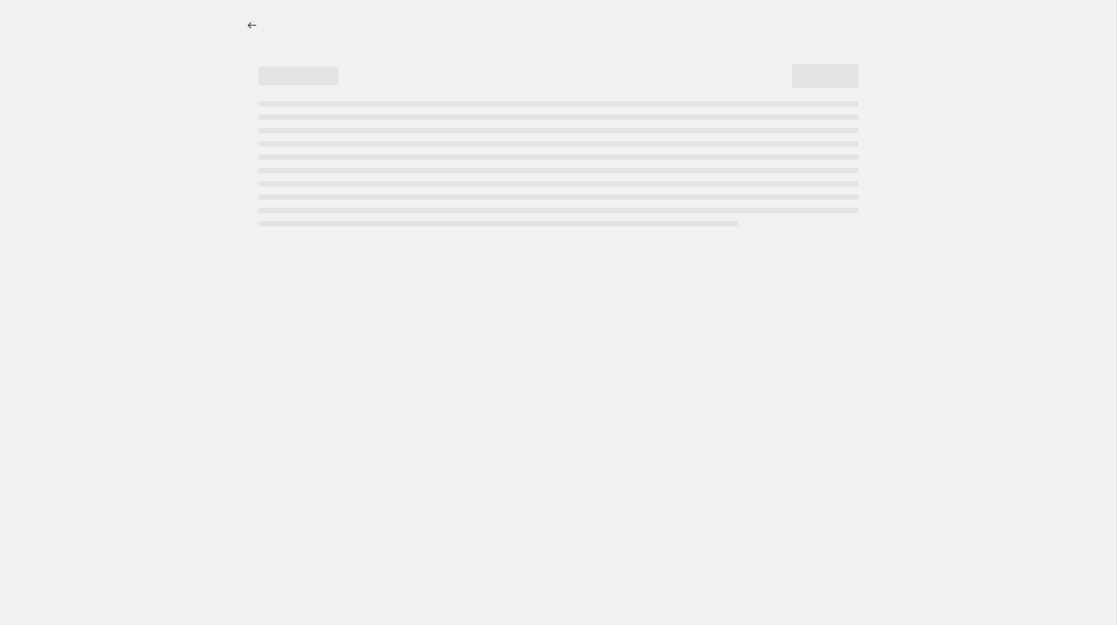
select select "percentage"
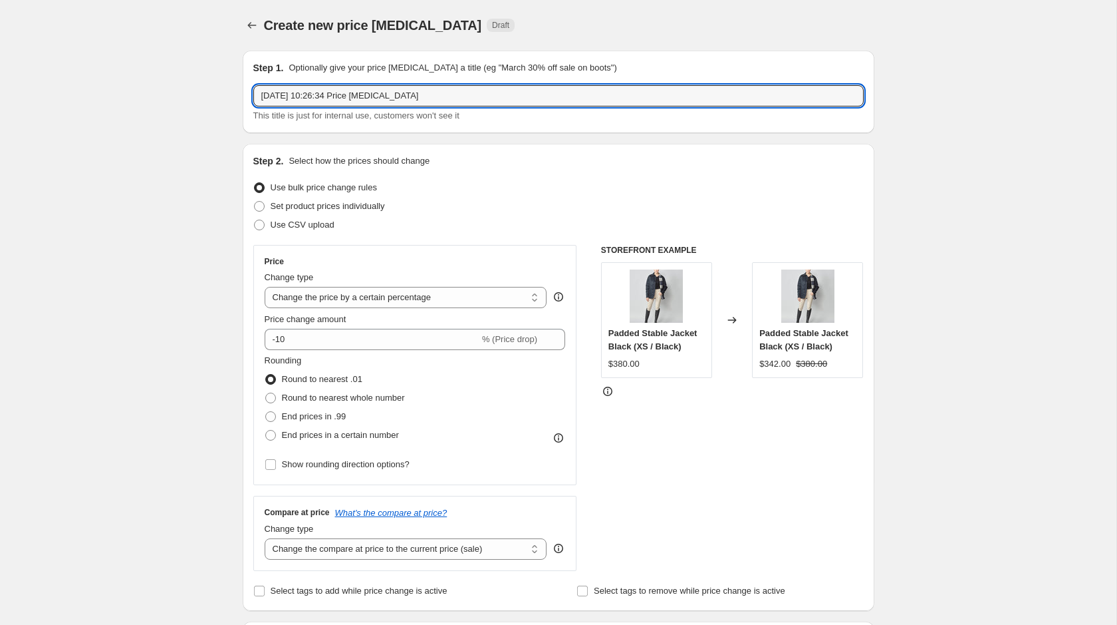
drag, startPoint x: 450, startPoint y: 95, endPoint x: 221, endPoint y: 94, distance: 228.8
type input "FINAL: Past editions 30% US Prices"
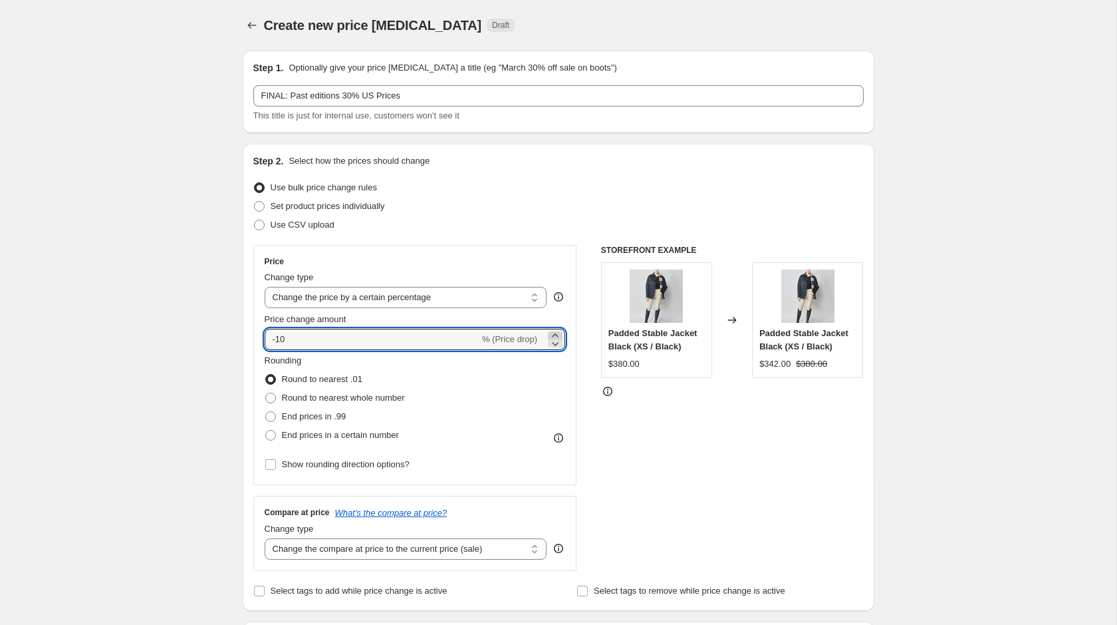
click at [556, 329] on icon at bounding box center [555, 335] width 13 height 13
click at [557, 344] on icon at bounding box center [556, 344] width 7 height 4
click at [450, 344] on input "-9" at bounding box center [372, 339] width 215 height 21
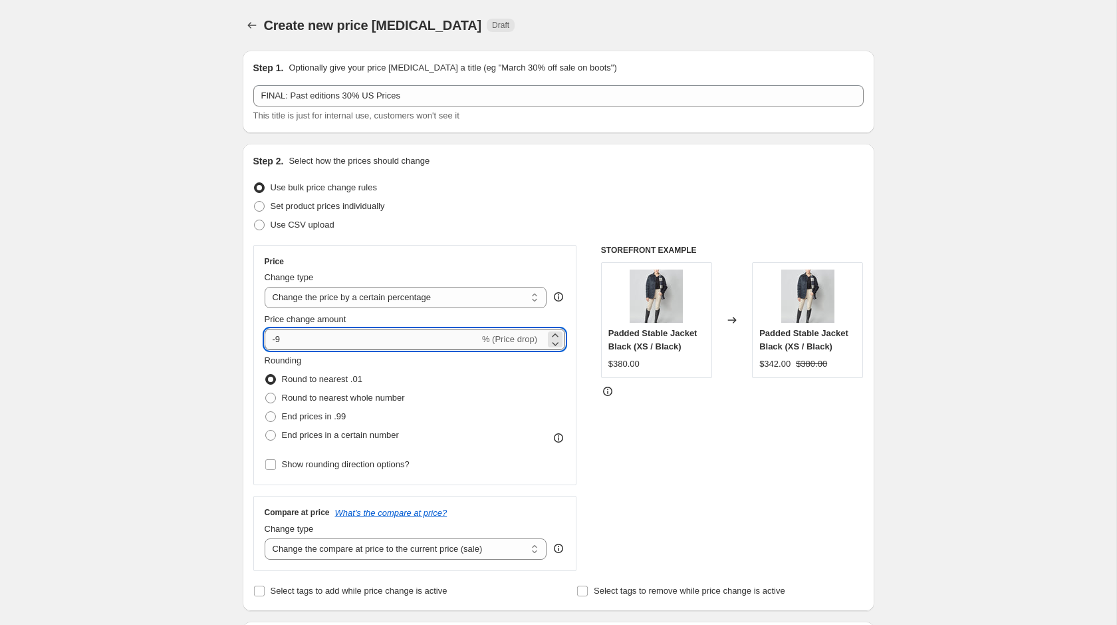
click at [450, 344] on input "-9" at bounding box center [372, 339] width 215 height 21
click at [555, 345] on icon at bounding box center [556, 344] width 7 height 4
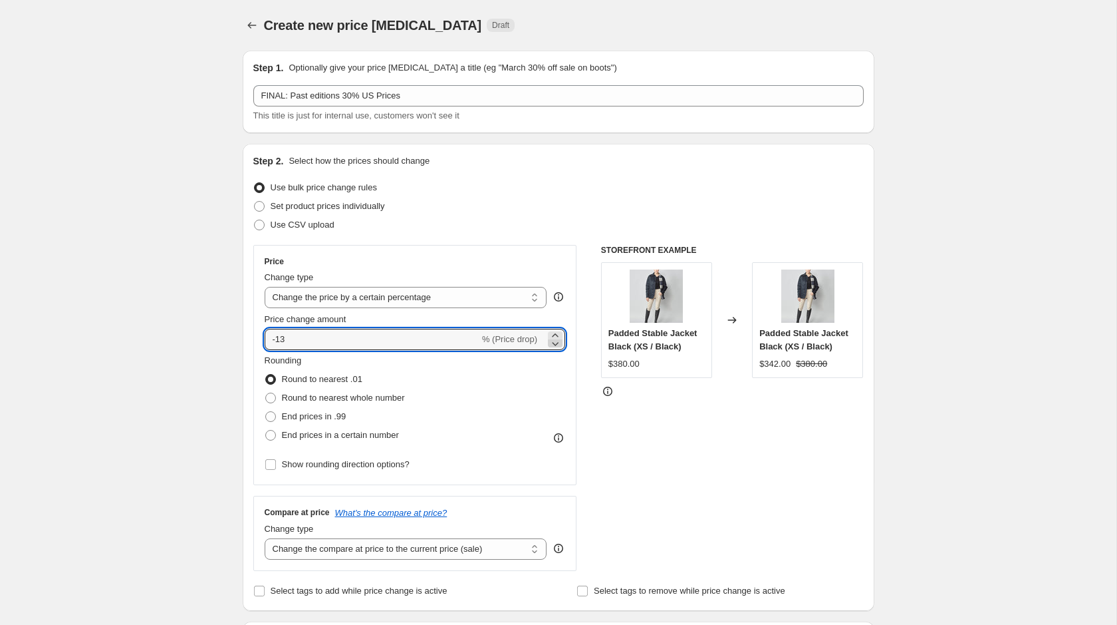
click at [555, 345] on icon at bounding box center [556, 344] width 7 height 4
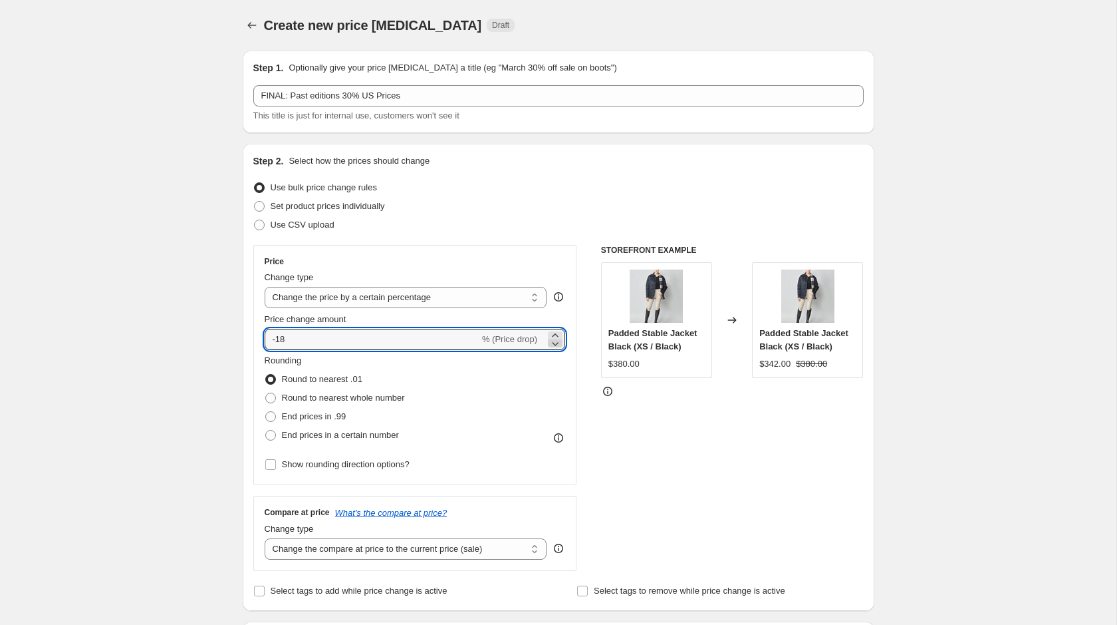
click at [555, 345] on icon at bounding box center [556, 344] width 7 height 4
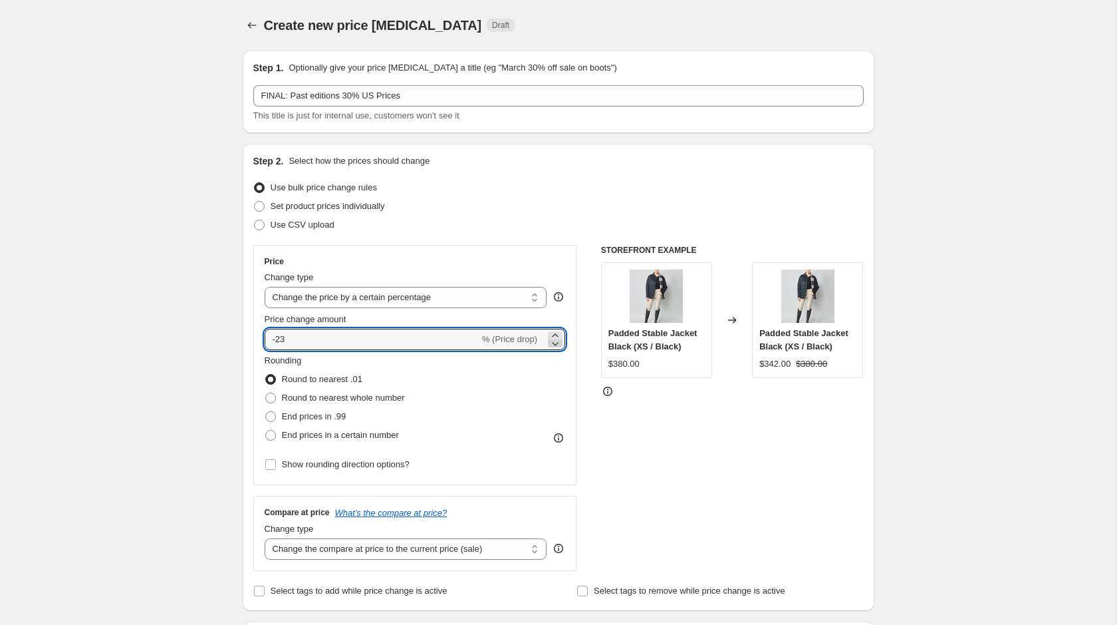
click at [555, 345] on icon at bounding box center [556, 344] width 7 height 4
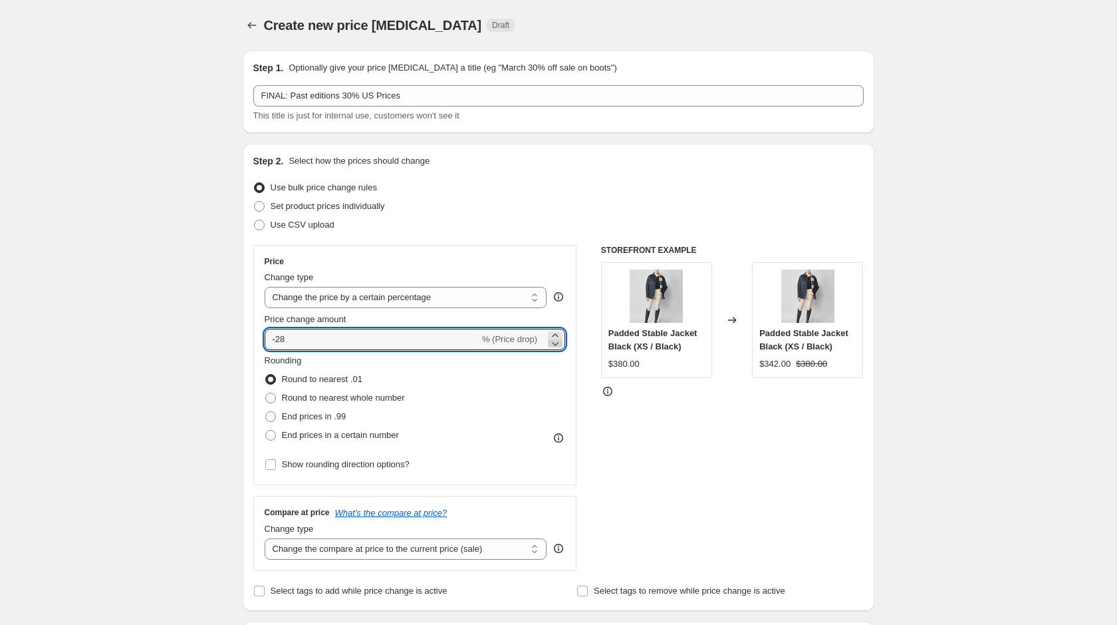
click at [555, 345] on icon at bounding box center [556, 344] width 7 height 4
type input "-30"
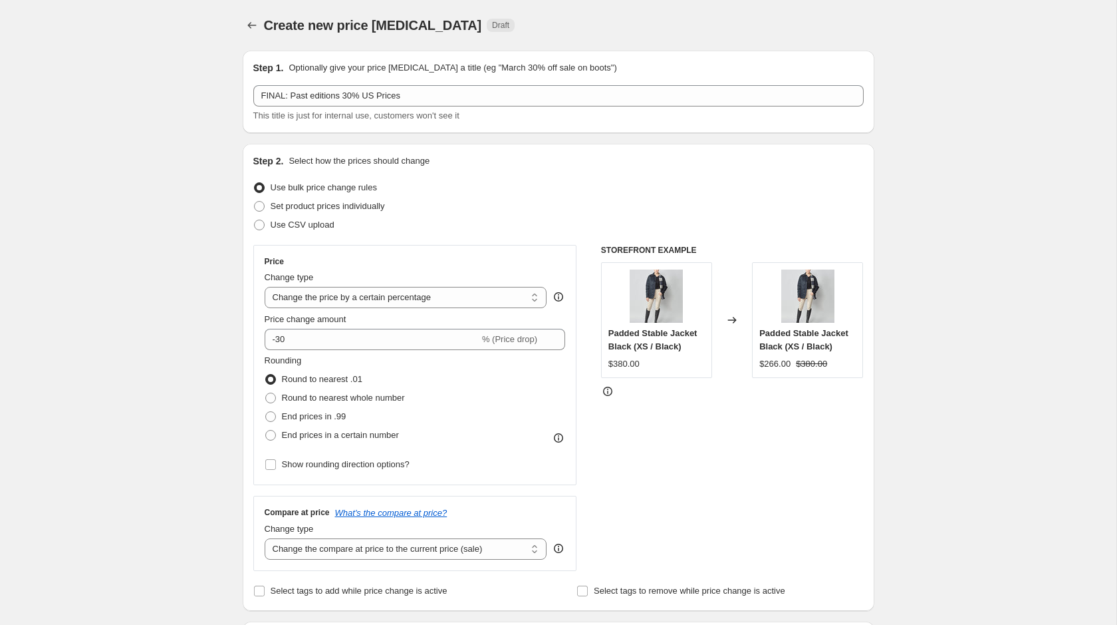
click at [580, 382] on div "Price Change type Change the price to a certain amount Change the price by a ce…" at bounding box center [558, 408] width 611 height 326
click at [277, 398] on label "Round to nearest whole number" at bounding box center [335, 397] width 140 height 19
click at [266, 393] on input "Round to nearest whole number" at bounding box center [265, 392] width 1 height 1
radio input "true"
click at [600, 449] on div "Price Change type Change the price to a certain amount Change the price by a ce…" at bounding box center [558, 408] width 611 height 326
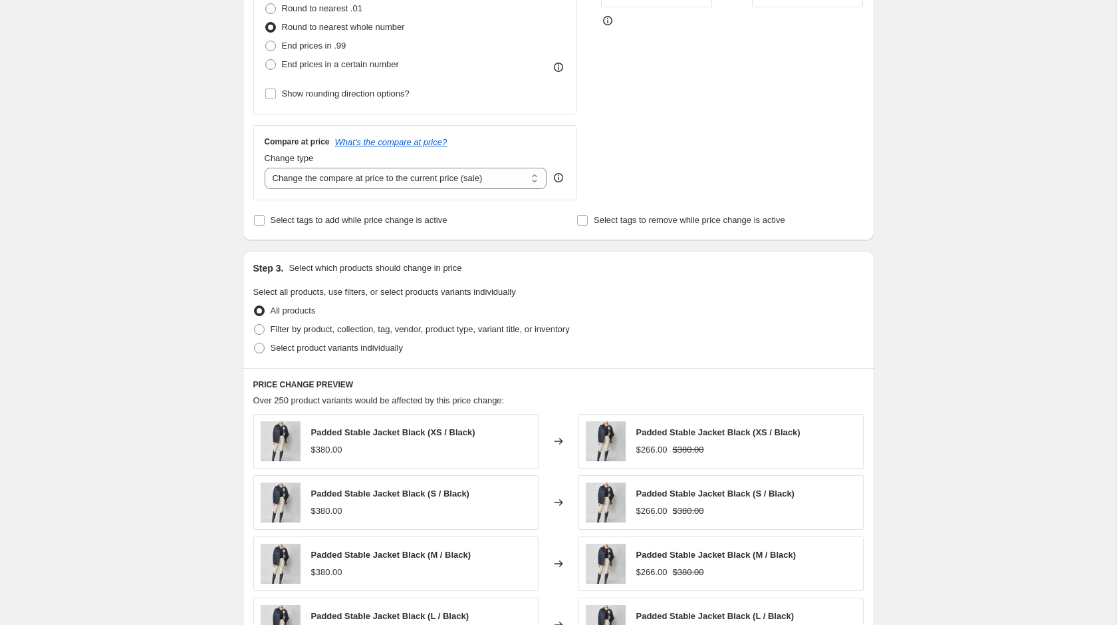
scroll to position [403, 0]
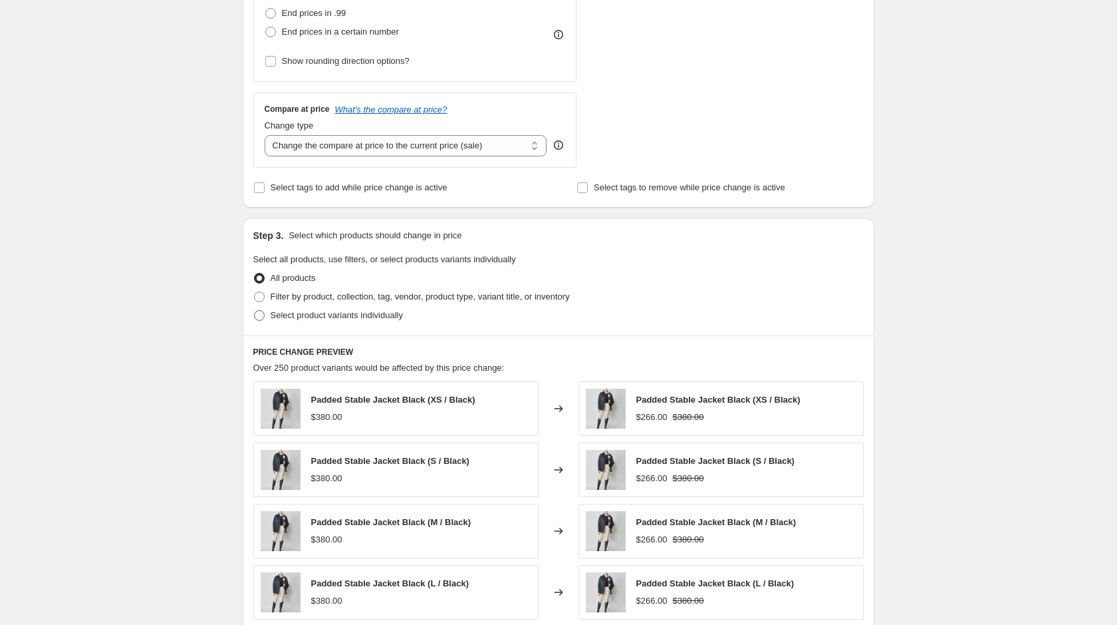
click at [265, 309] on span at bounding box center [259, 315] width 12 height 12
click at [255, 310] on input "Select product variants individually" at bounding box center [254, 310] width 1 height 1
radio input "true"
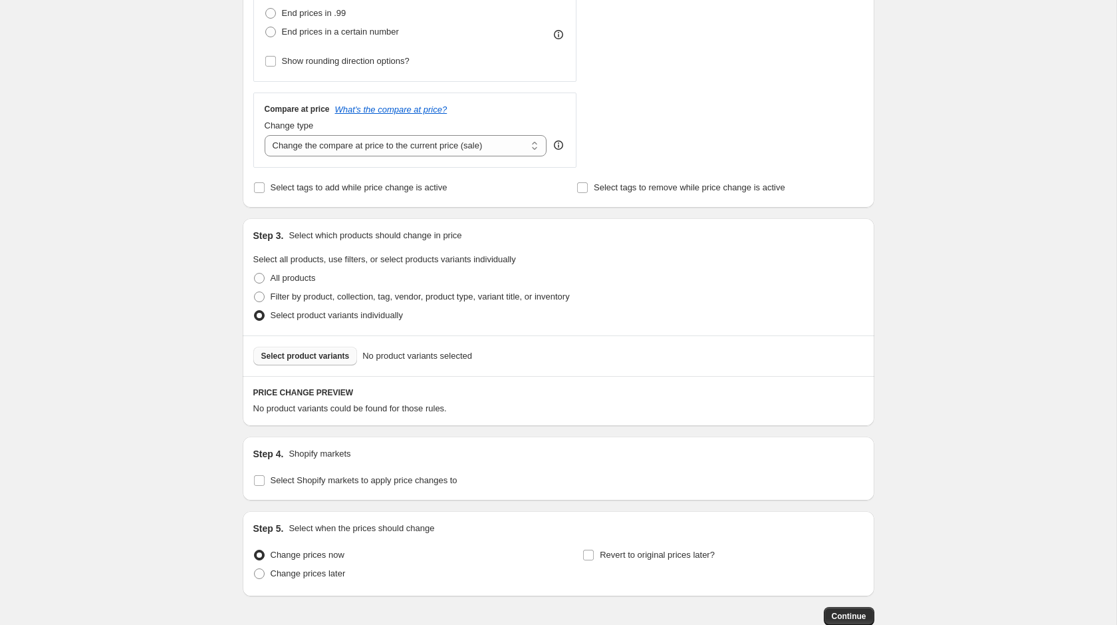
click at [322, 354] on span "Select product variants" at bounding box center [305, 356] width 88 height 11
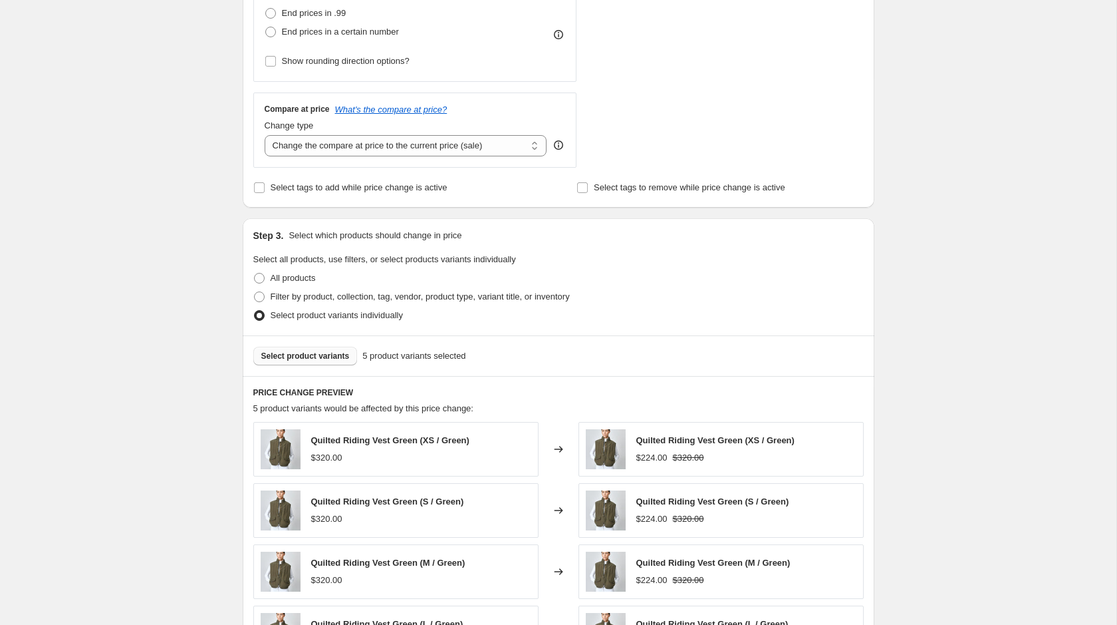
click at [303, 356] on span "Select product variants" at bounding box center [305, 356] width 88 height 11
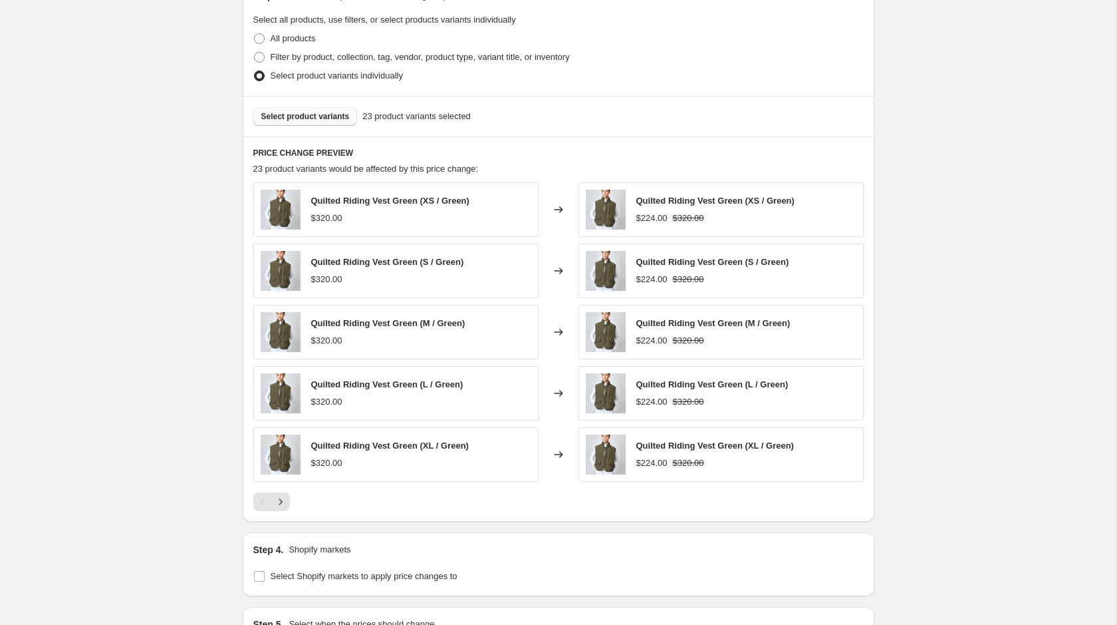
scroll to position [677, 0]
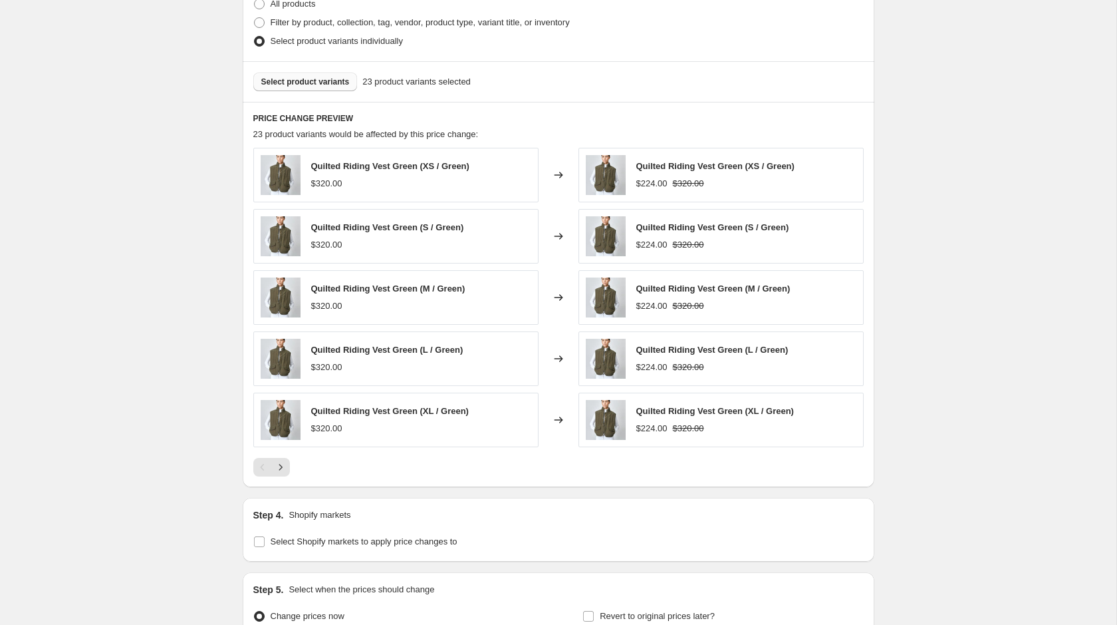
click at [305, 82] on span "Select product variants" at bounding box center [305, 81] width 88 height 11
click at [321, 81] on span "Select product variants" at bounding box center [305, 81] width 88 height 11
click at [345, 83] on span "Select product variants" at bounding box center [305, 81] width 88 height 11
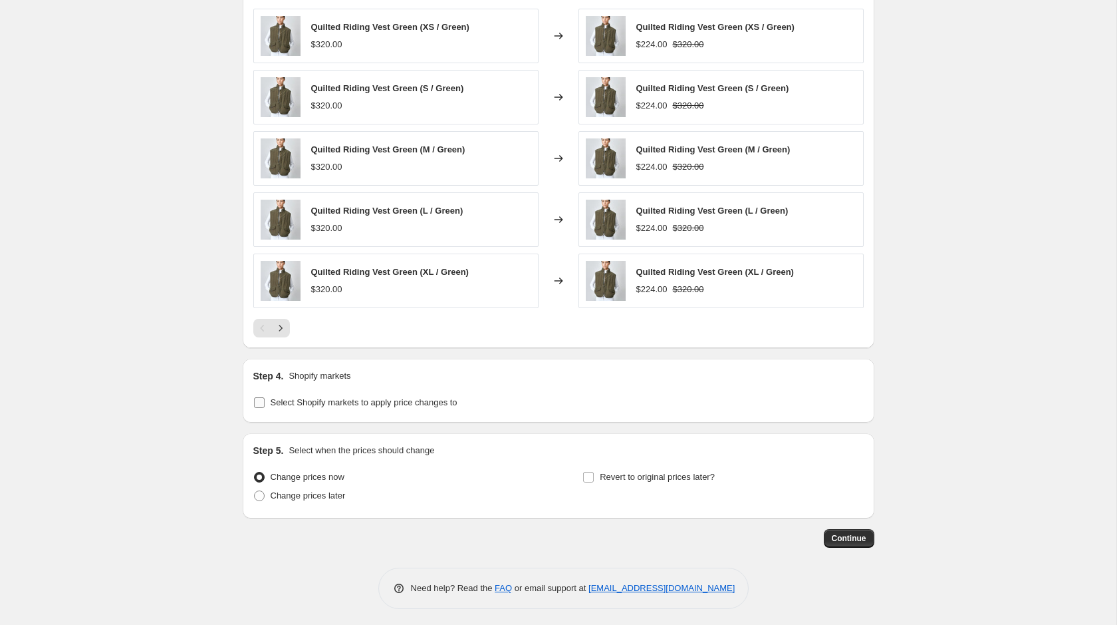
click at [261, 400] on input "Select Shopify markets to apply price changes to" at bounding box center [259, 402] width 11 height 11
checkbox input "true"
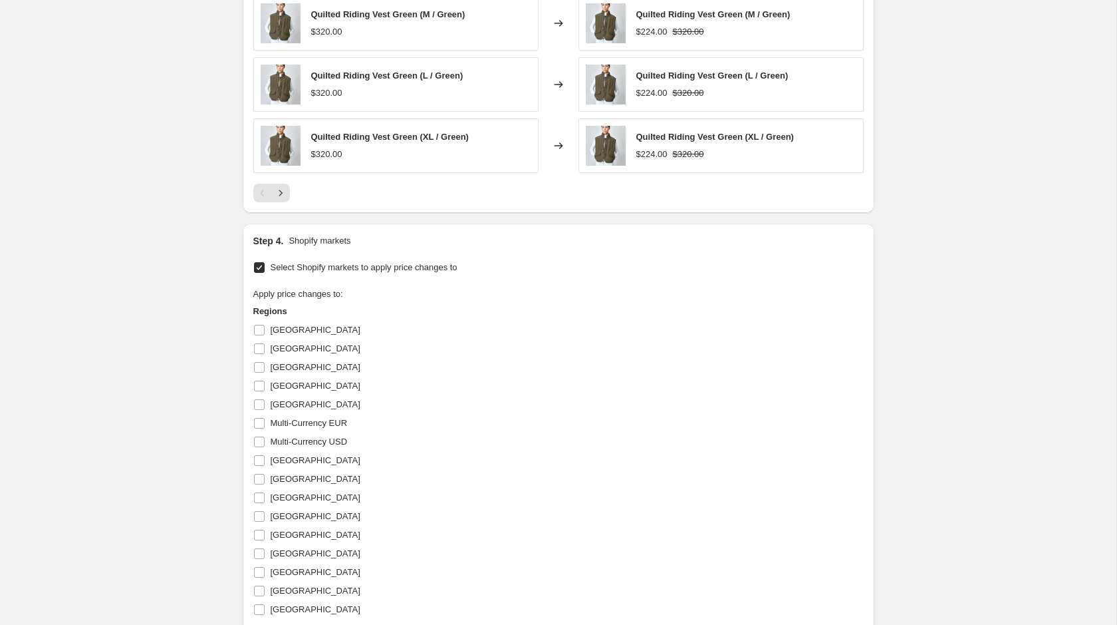
scroll to position [1085, 0]
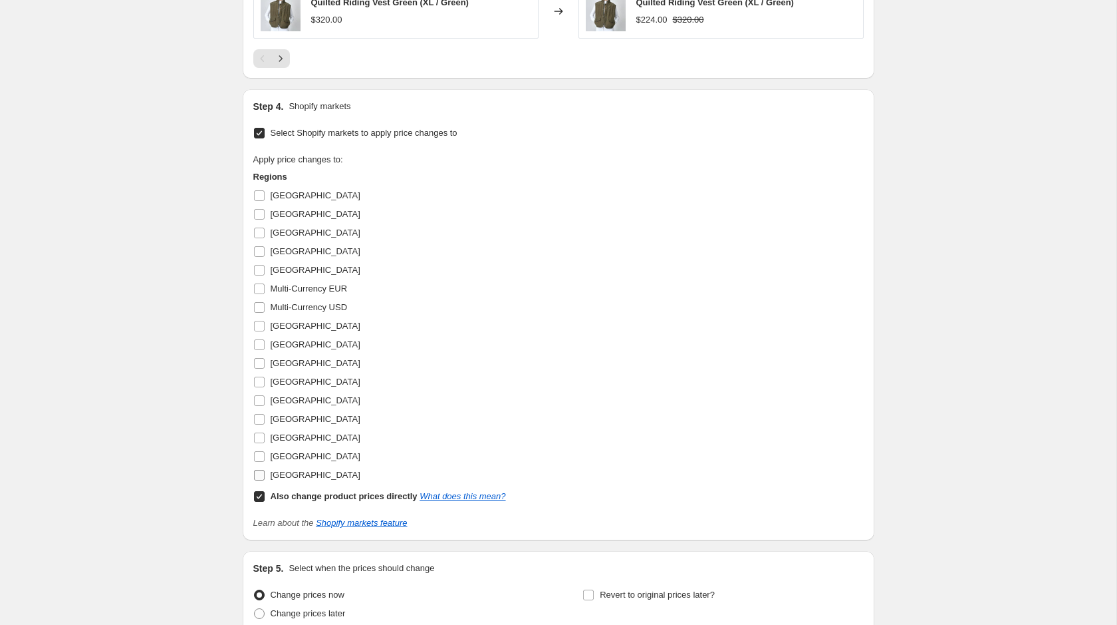
click at [260, 471] on input "[GEOGRAPHIC_DATA]" at bounding box center [259, 475] width 11 height 11
checkbox input "true"
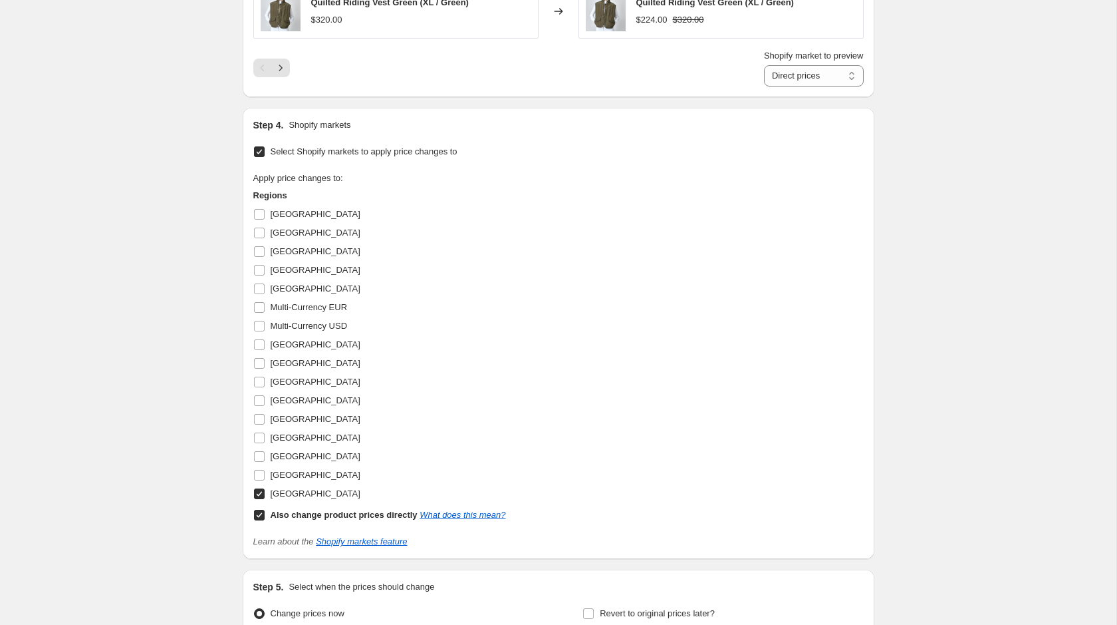
click at [260, 511] on input "Also change product prices directly What does this mean?" at bounding box center [259, 514] width 11 height 11
checkbox input "false"
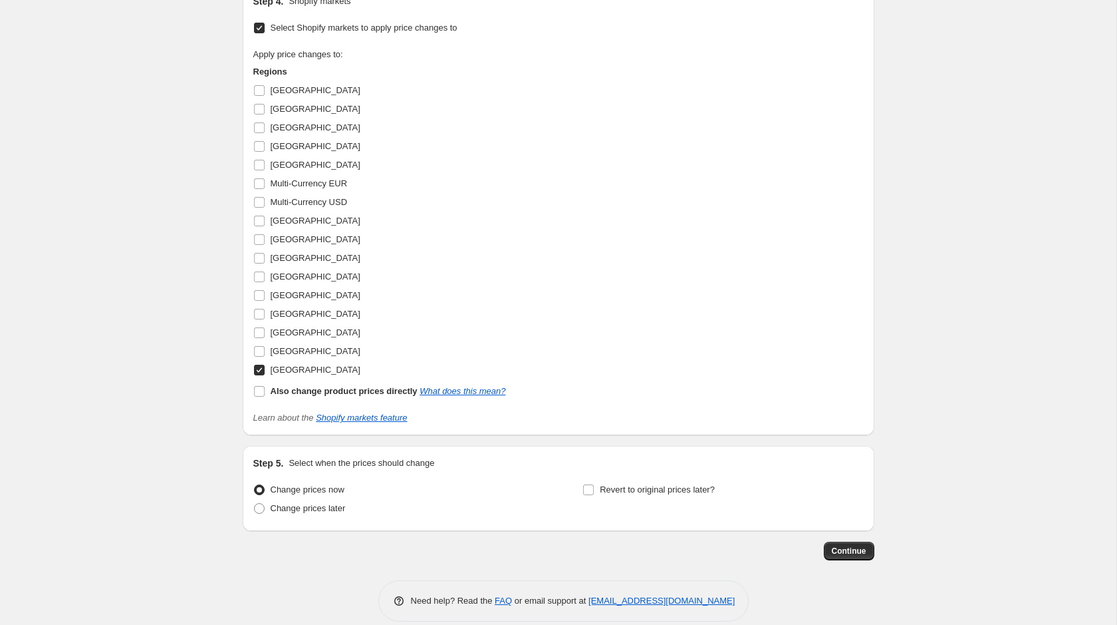
scroll to position [1195, 0]
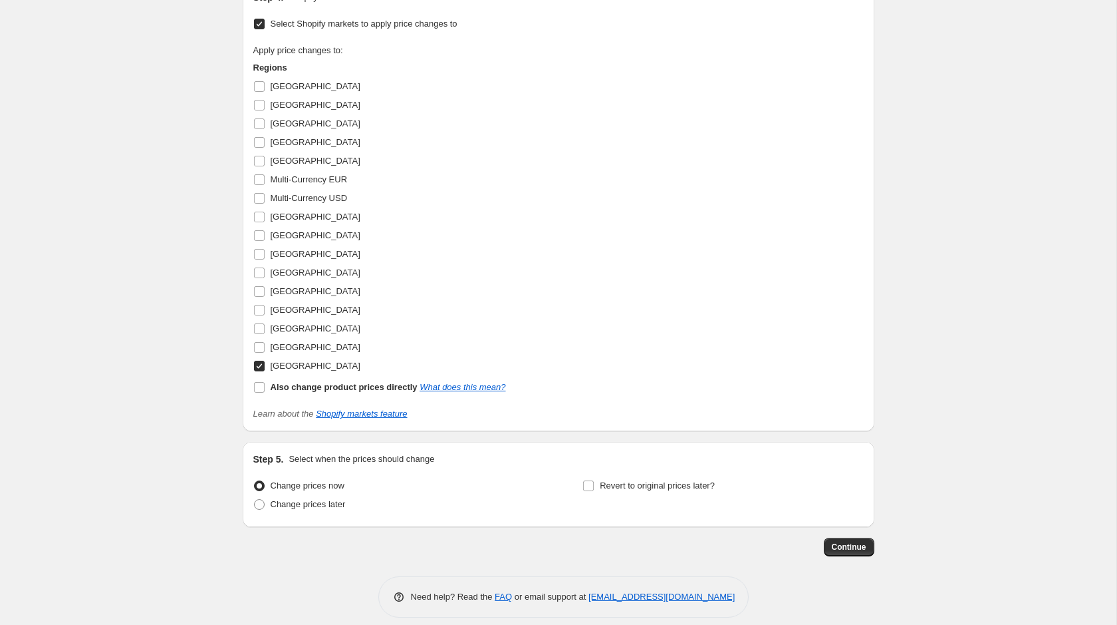
click at [854, 544] on span "Continue" at bounding box center [849, 546] width 35 height 11
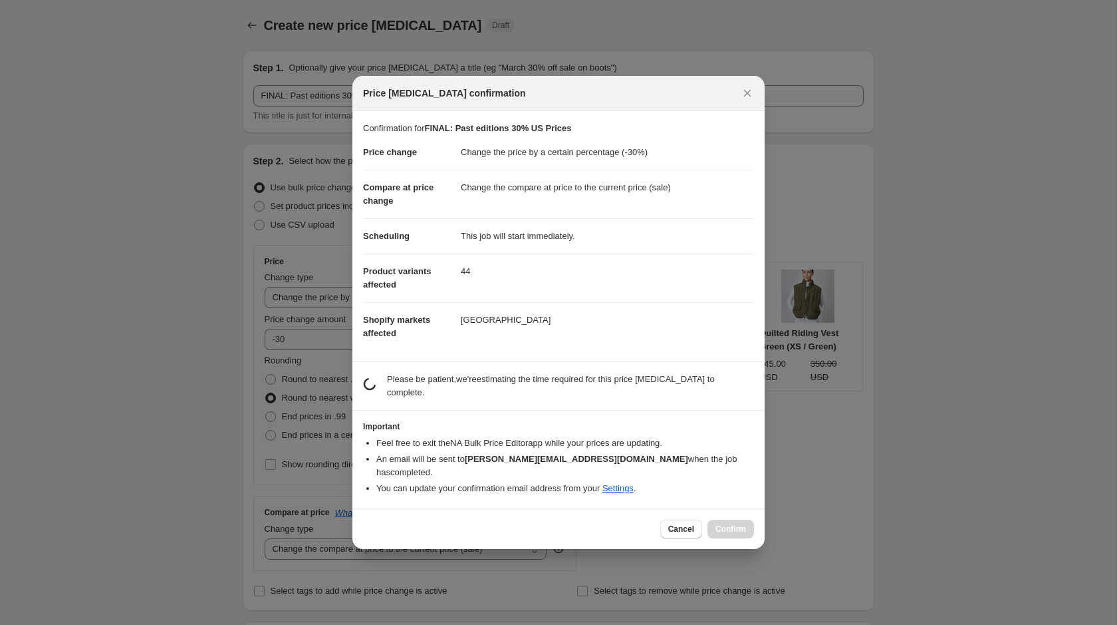
scroll to position [0, 0]
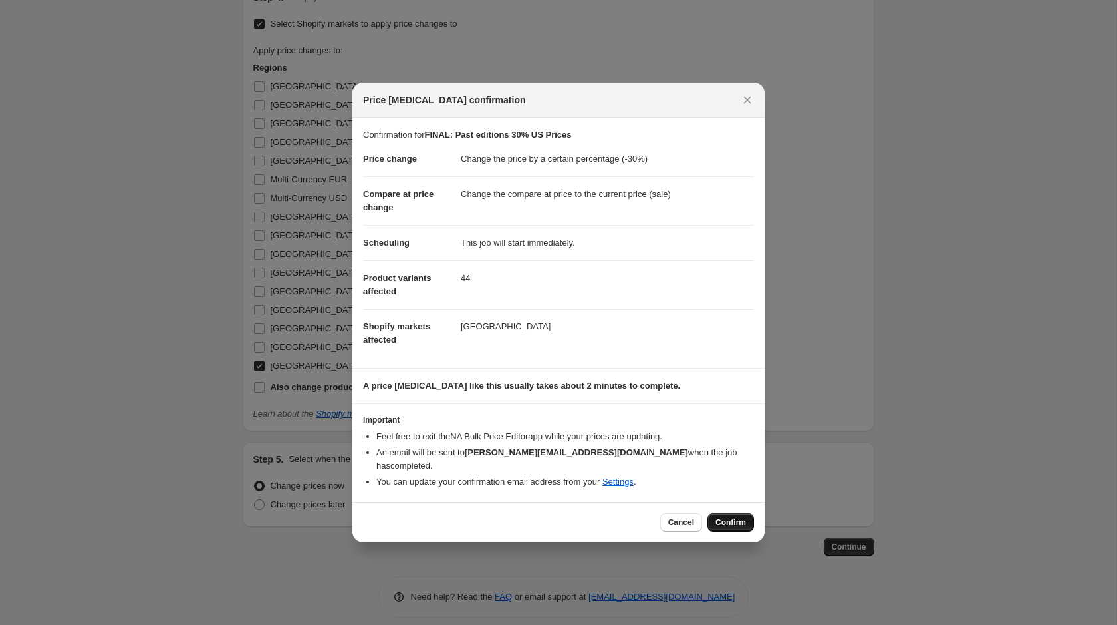
click at [732, 517] on span "Confirm" at bounding box center [731, 522] width 31 height 11
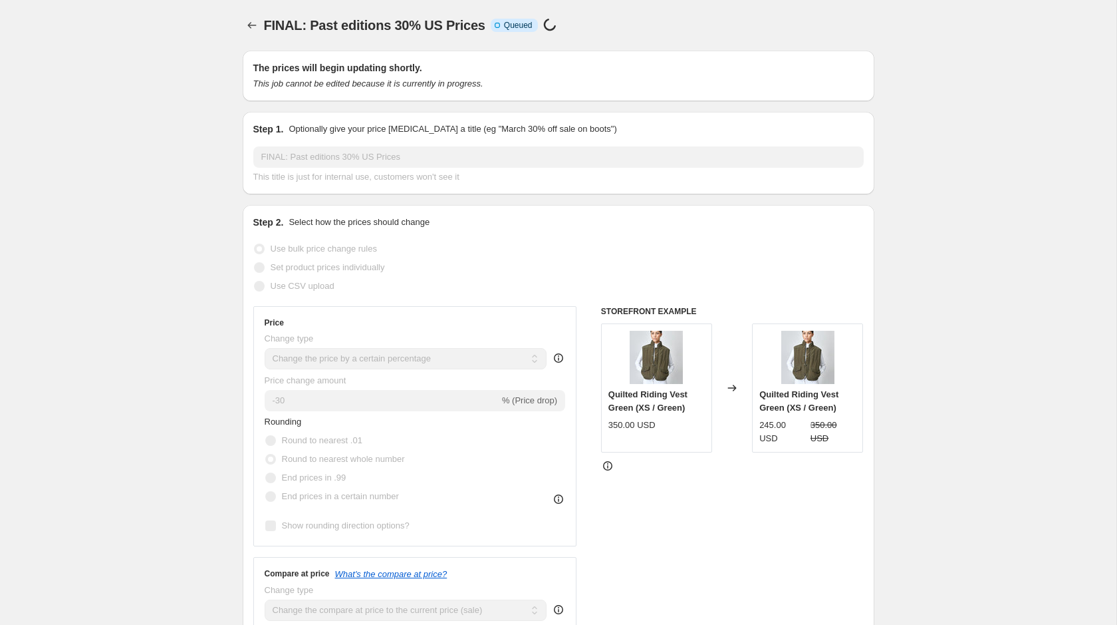
scroll to position [1195, 0]
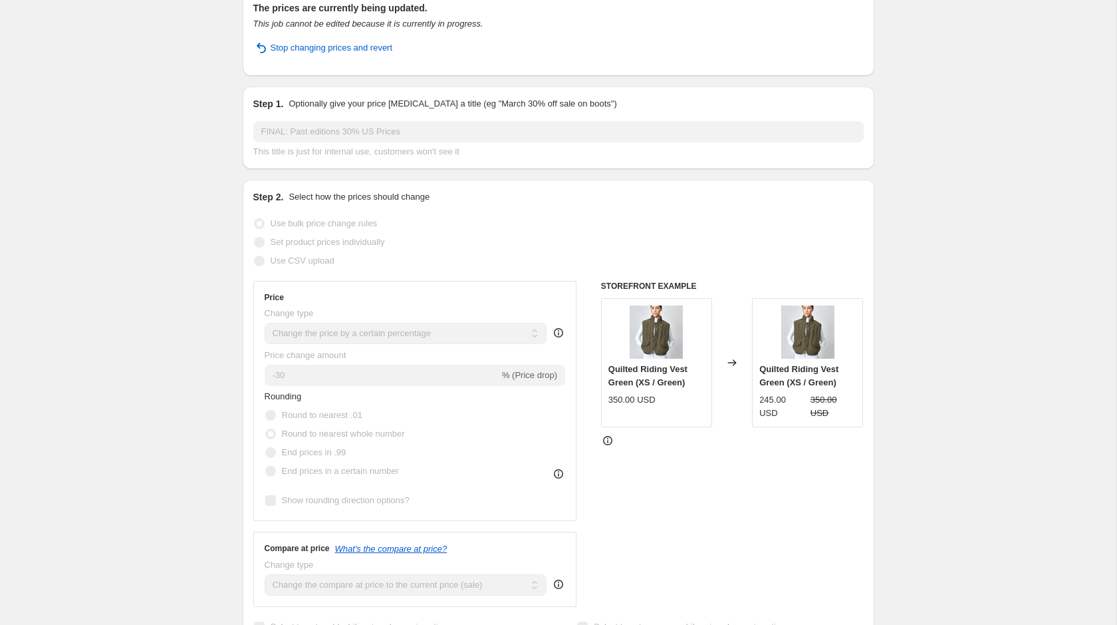
scroll to position [0, 0]
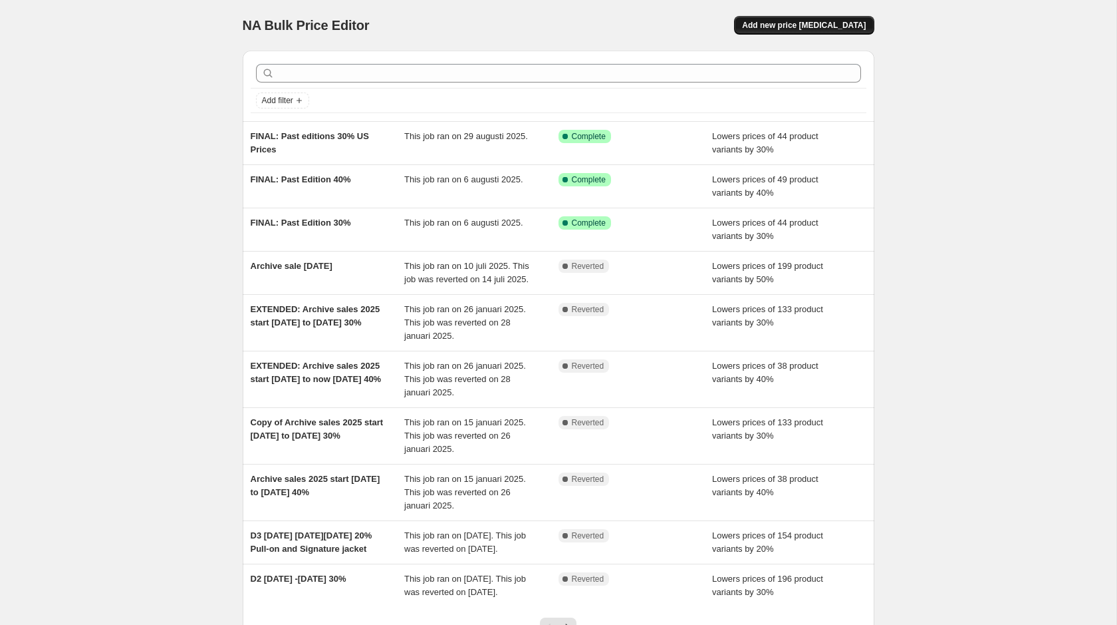
click at [831, 22] on span "Add new price [MEDICAL_DATA]" at bounding box center [804, 25] width 124 height 11
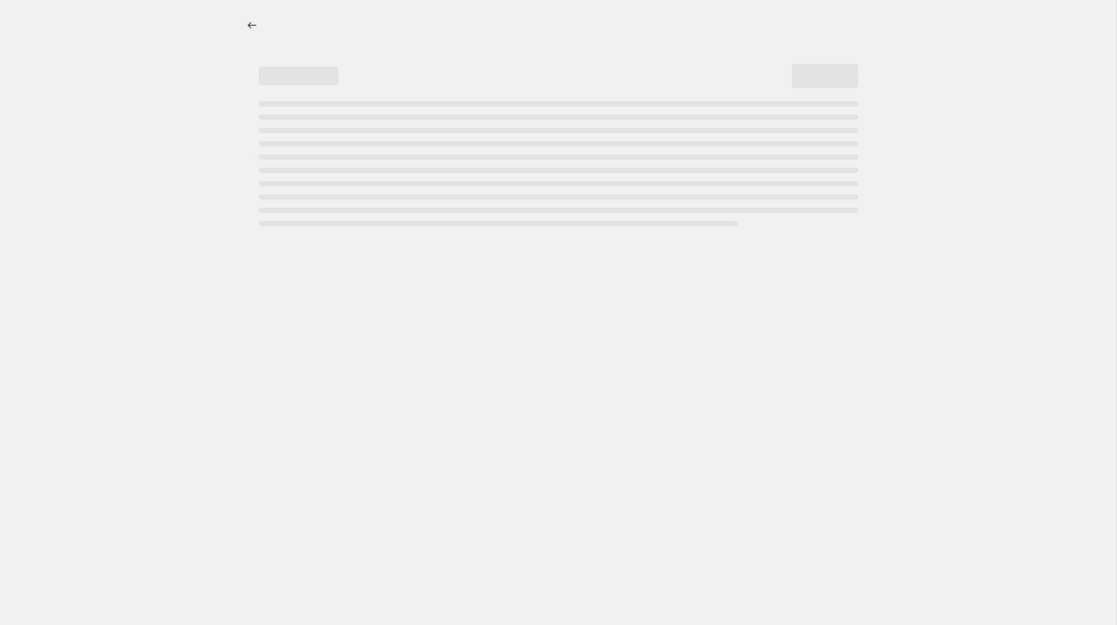
select select "percentage"
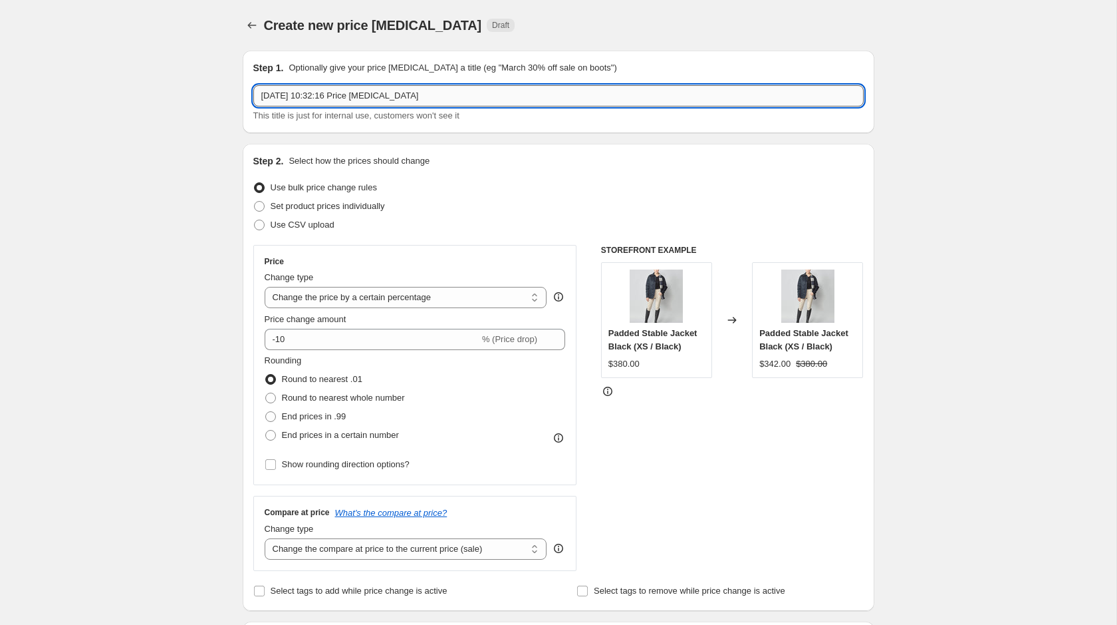
click at [327, 100] on input "[DATE] 10:32:16 Price [MEDICAL_DATA]" at bounding box center [558, 95] width 611 height 21
paste input "FINAL: Past Edition 40%"
type input "FINAL: Past Edition 40% US Prices"
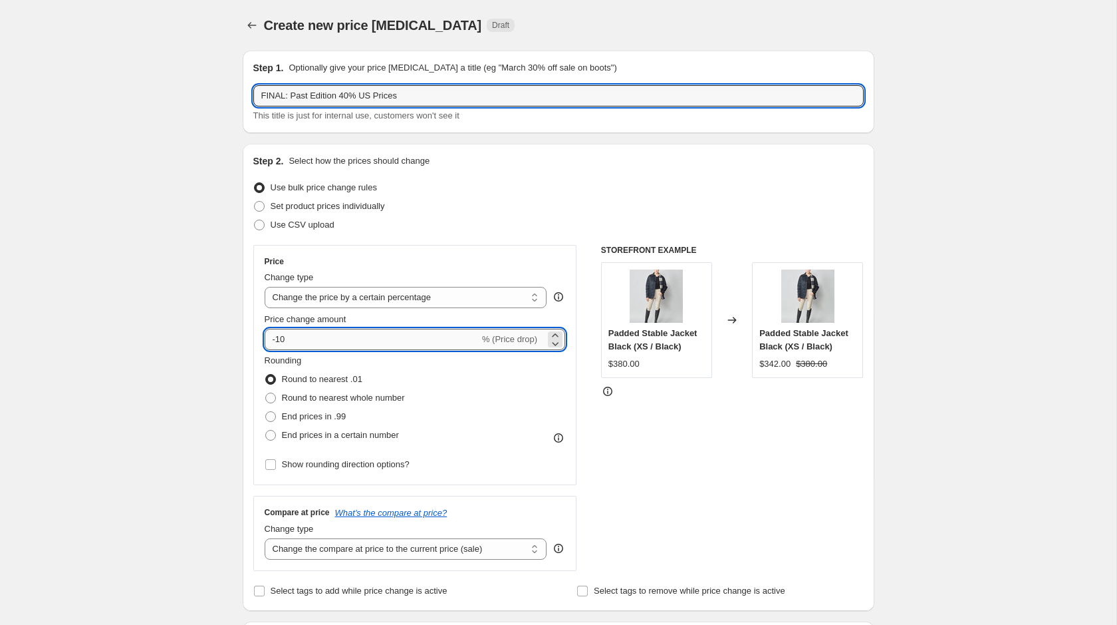
click at [291, 340] on input "-10" at bounding box center [372, 339] width 215 height 21
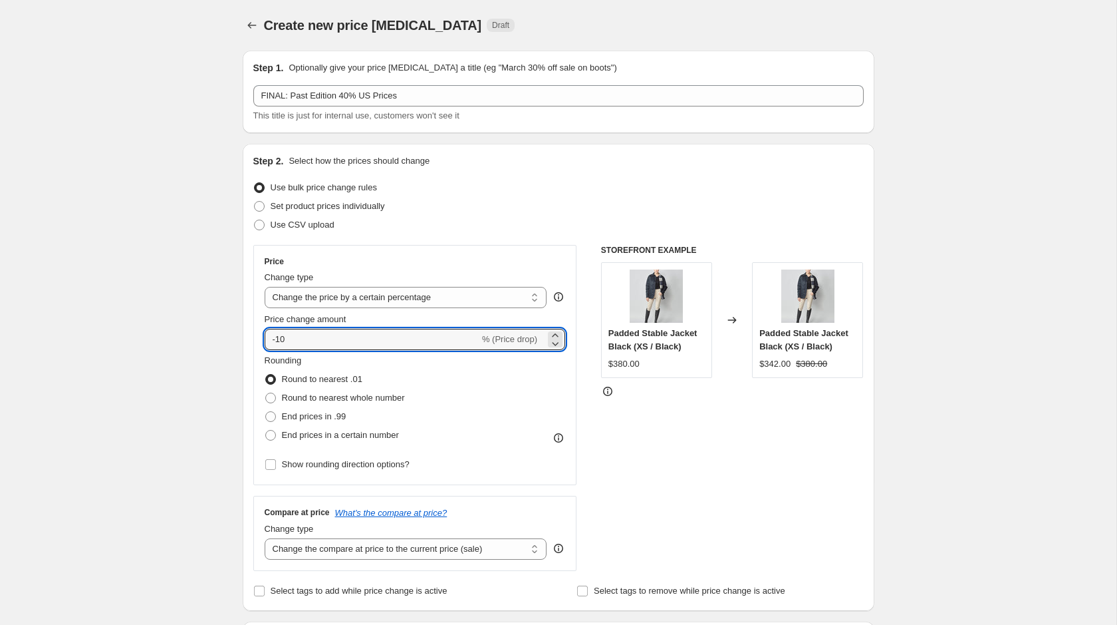
type input "-1"
type input "-40"
click at [285, 397] on span "Round to nearest whole number" at bounding box center [343, 397] width 123 height 10
click at [266, 393] on input "Round to nearest whole number" at bounding box center [265, 392] width 1 height 1
radio input "true"
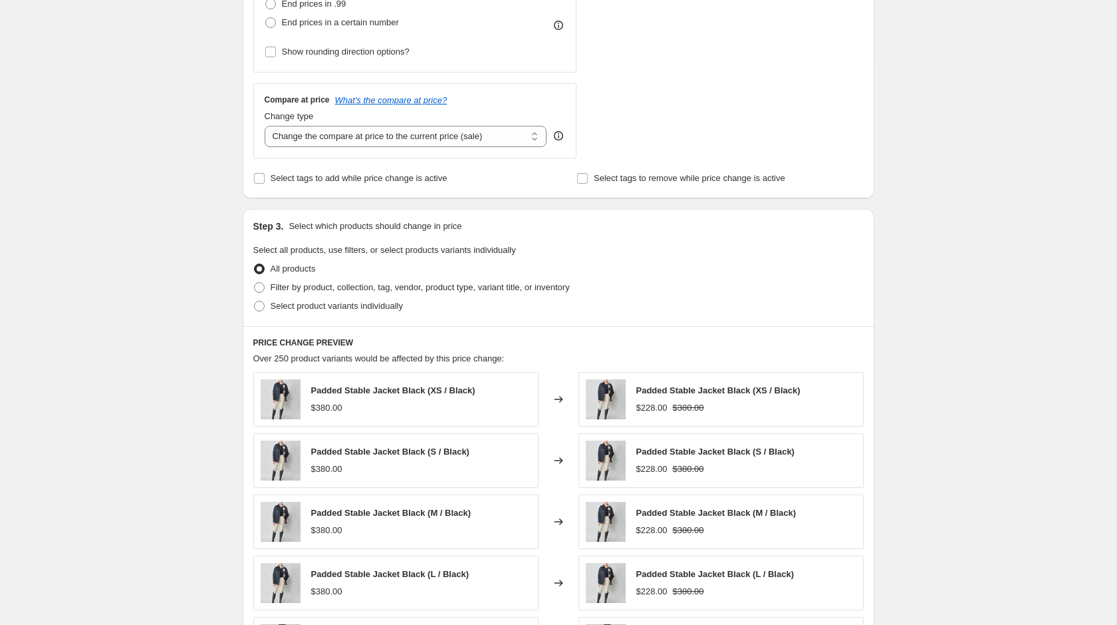
scroll to position [426, 0]
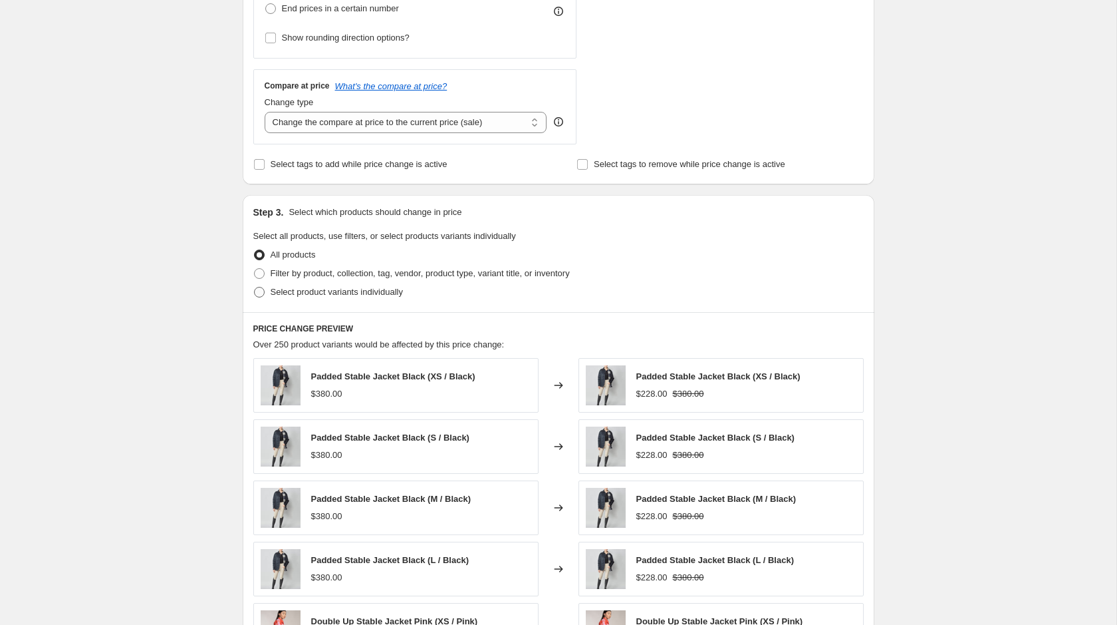
click at [263, 292] on span at bounding box center [259, 292] width 11 height 11
click at [255, 287] on input "Select product variants individually" at bounding box center [254, 287] width 1 height 1
radio input "true"
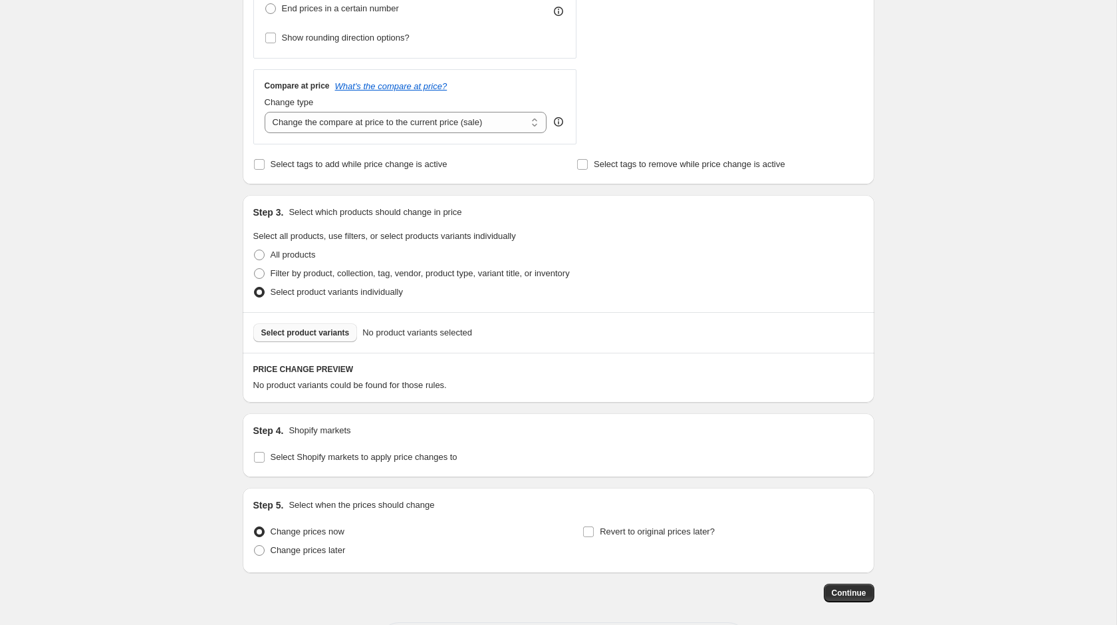
click at [313, 337] on button "Select product variants" at bounding box center [305, 332] width 104 height 19
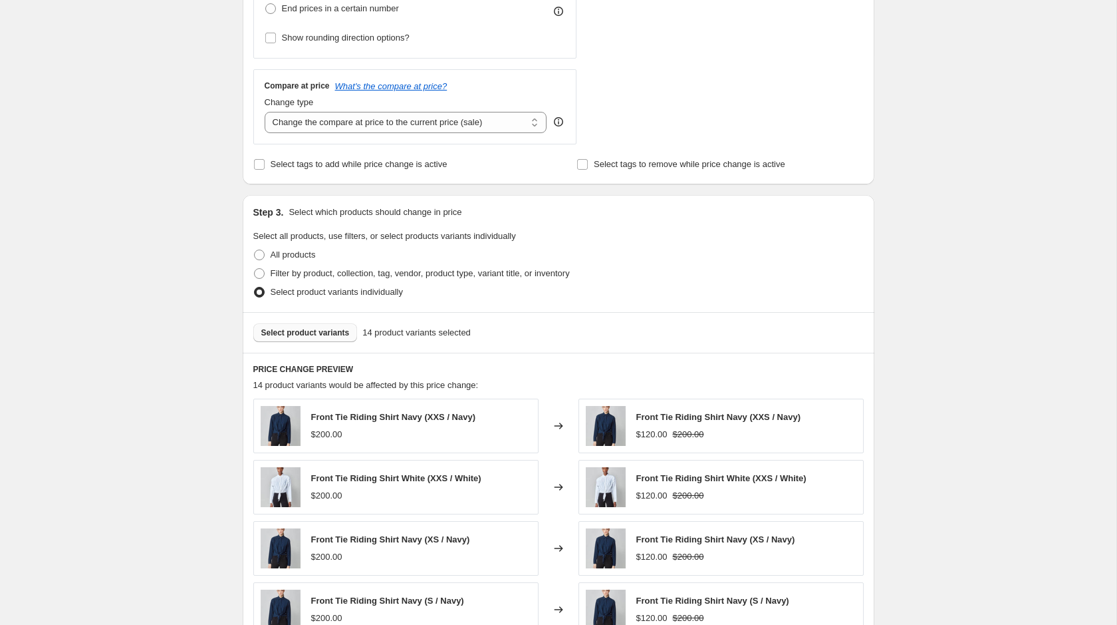
click at [324, 329] on span "Select product variants" at bounding box center [305, 332] width 88 height 11
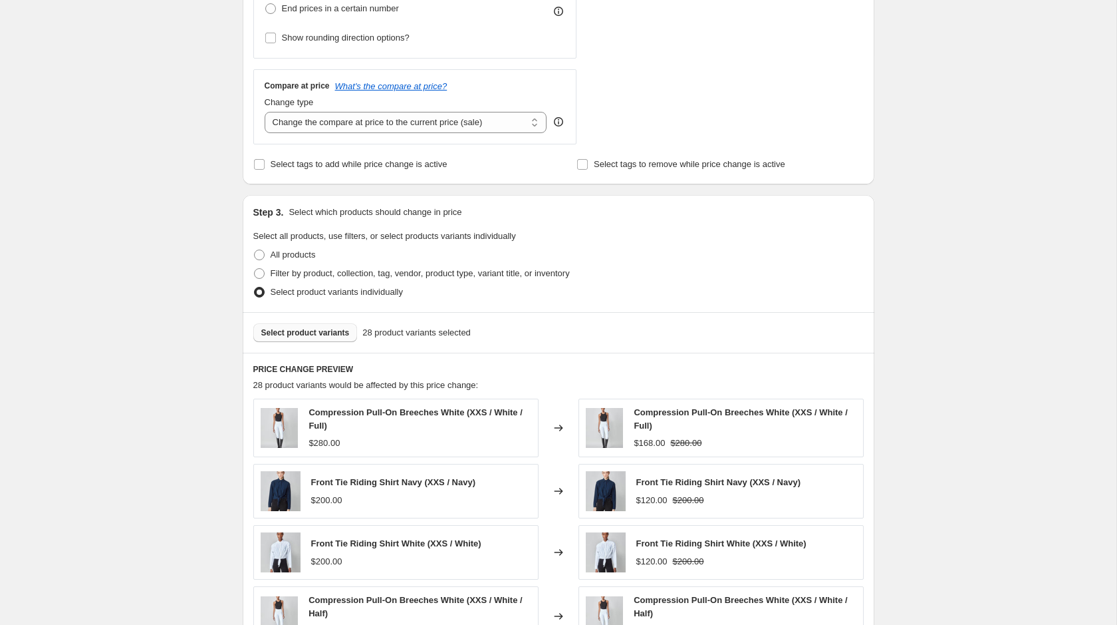
click at [309, 329] on span "Select product variants" at bounding box center [305, 332] width 88 height 11
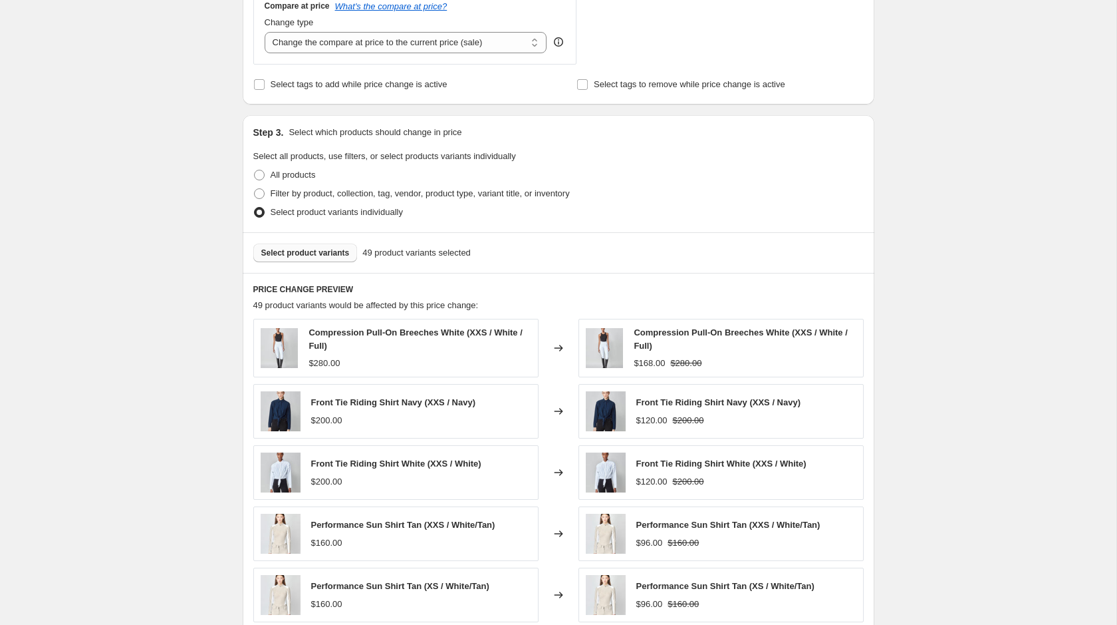
scroll to position [821, 0]
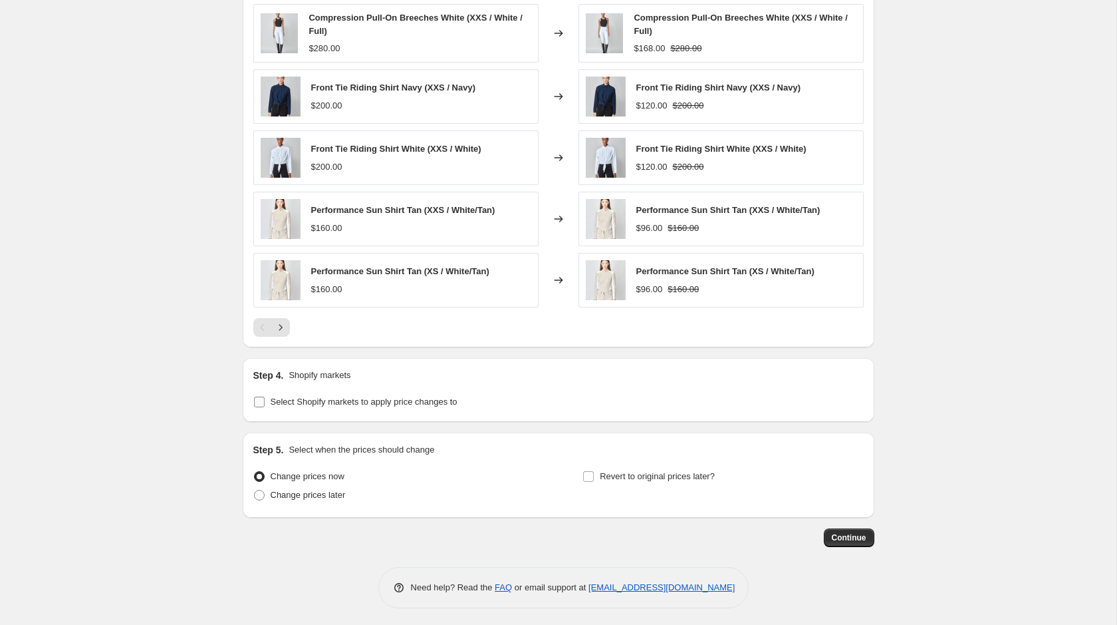
click at [261, 397] on input "Select Shopify markets to apply price changes to" at bounding box center [259, 401] width 11 height 11
checkbox input "true"
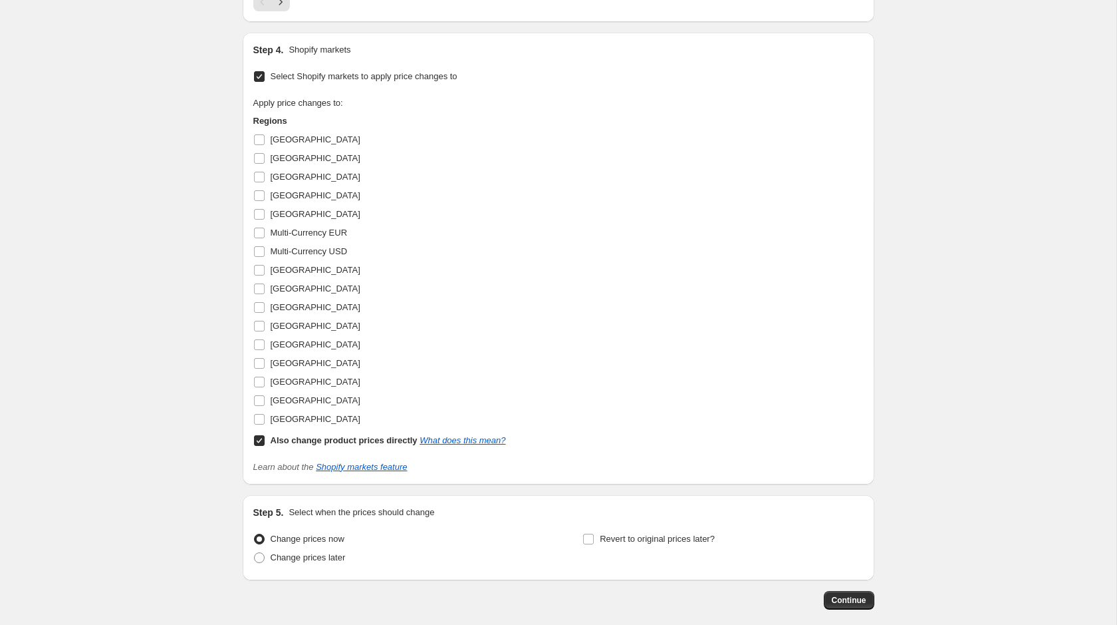
scroll to position [1208, 0]
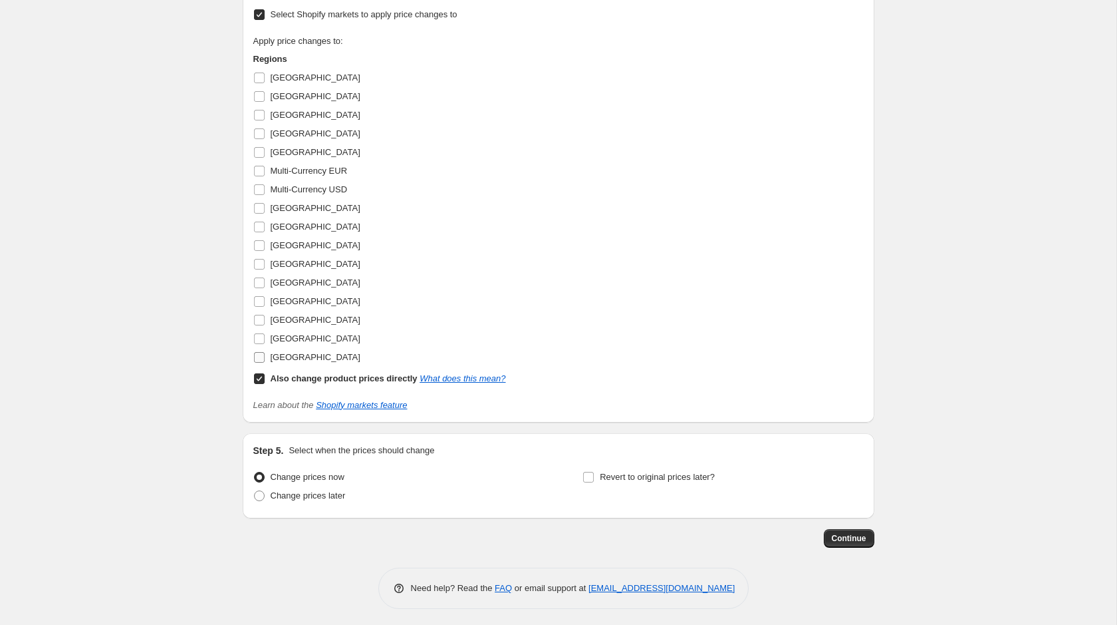
click at [263, 352] on input "[GEOGRAPHIC_DATA]" at bounding box center [259, 357] width 11 height 11
checkbox input "true"
click at [261, 376] on input "Also change product prices directly What does this mean?" at bounding box center [259, 378] width 11 height 11
checkbox input "false"
click at [854, 537] on span "Continue" at bounding box center [849, 538] width 35 height 11
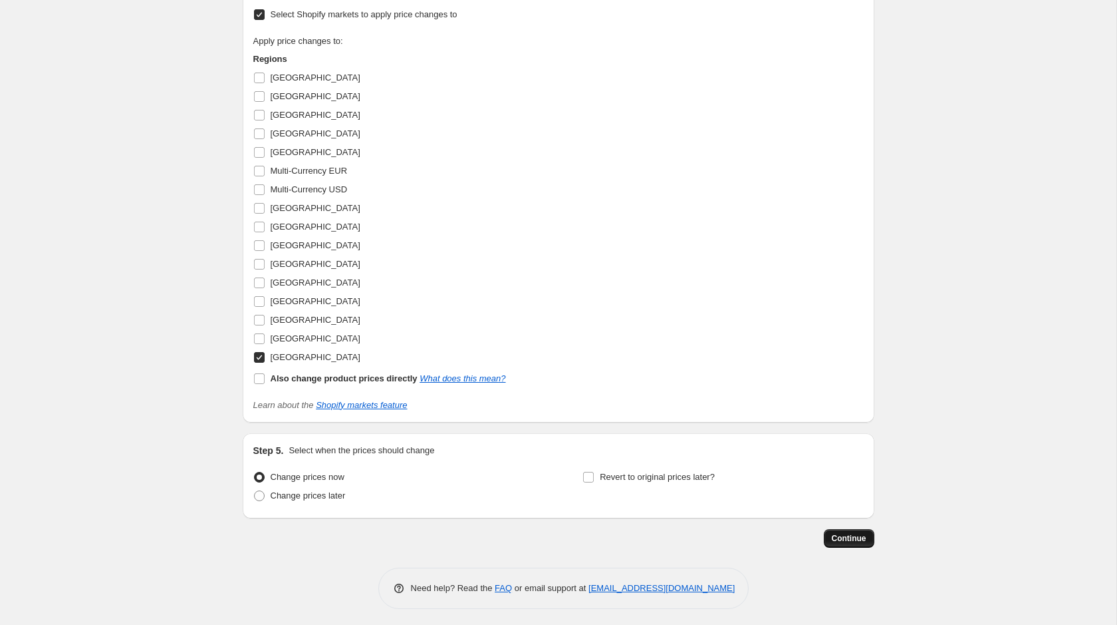
scroll to position [0, 0]
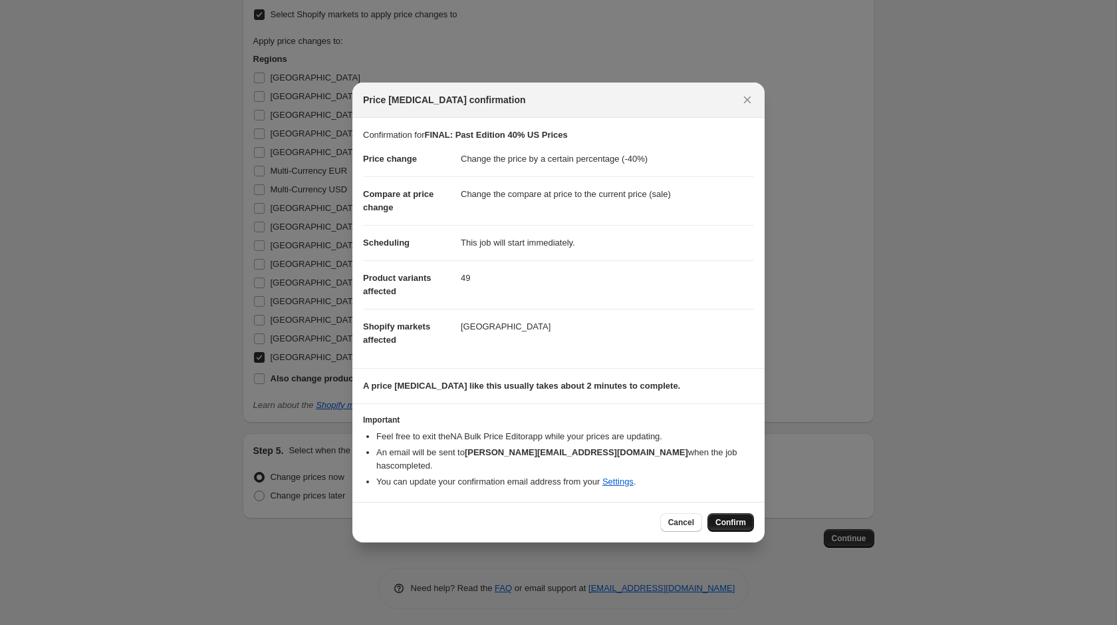
click at [728, 519] on span "Confirm" at bounding box center [731, 522] width 31 height 11
